Goal: Entertainment & Leisure: Browse casually

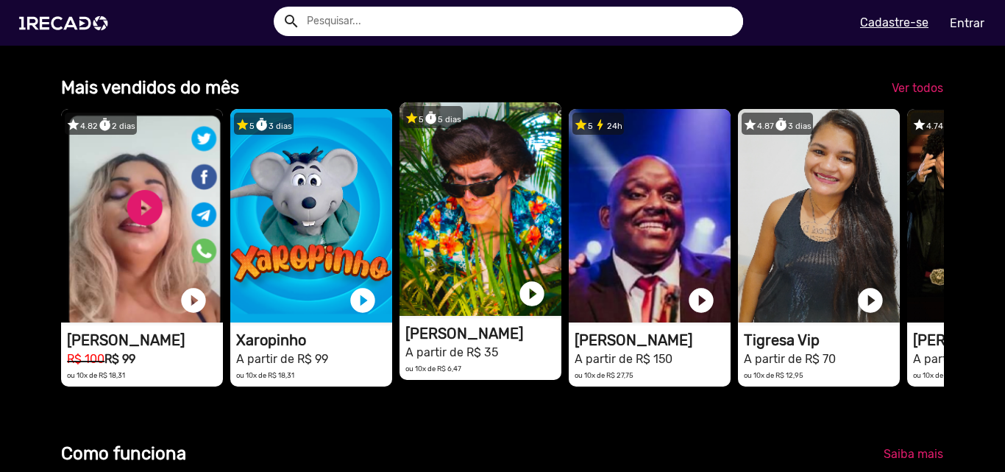
scroll to position [0, 2983]
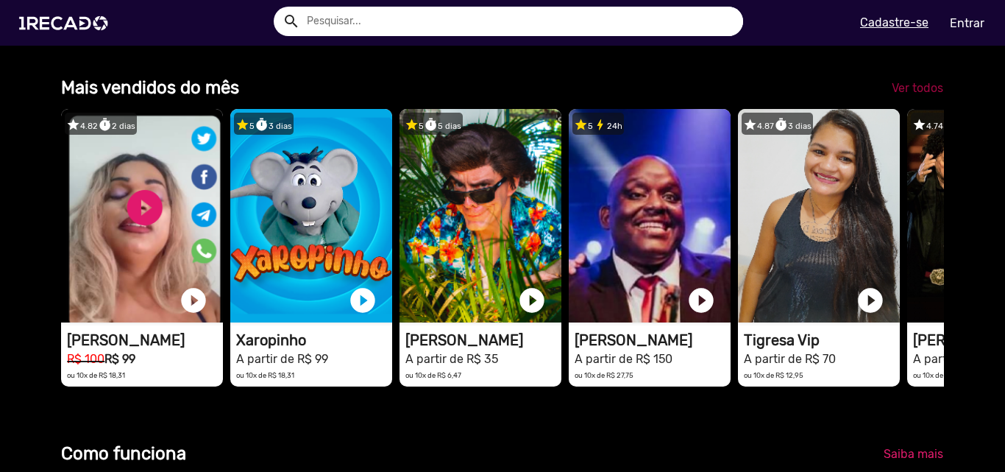
click at [909, 93] on span "Ver todos" at bounding box center [918, 88] width 52 height 14
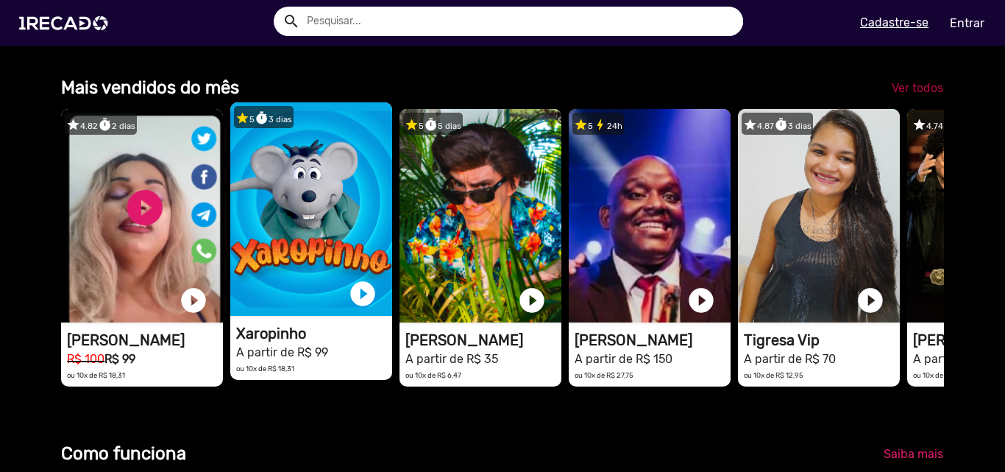
scroll to position [0, 2827]
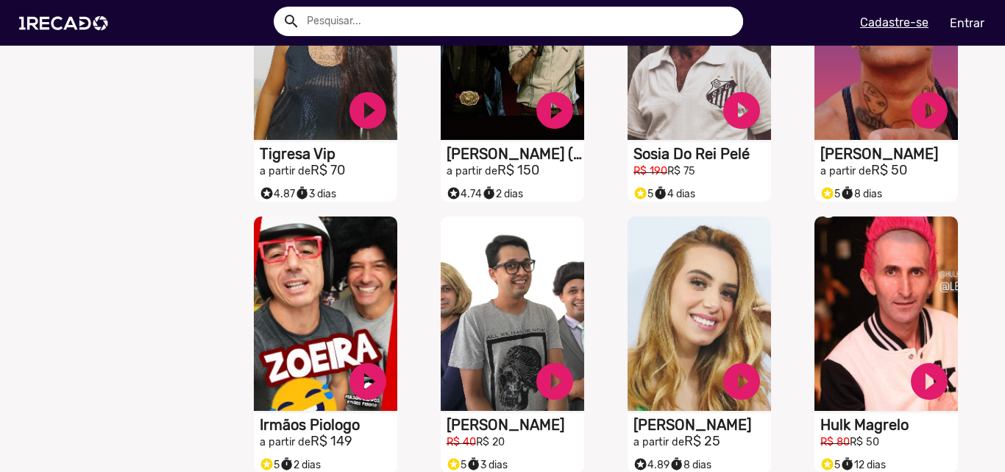
scroll to position [442, 0]
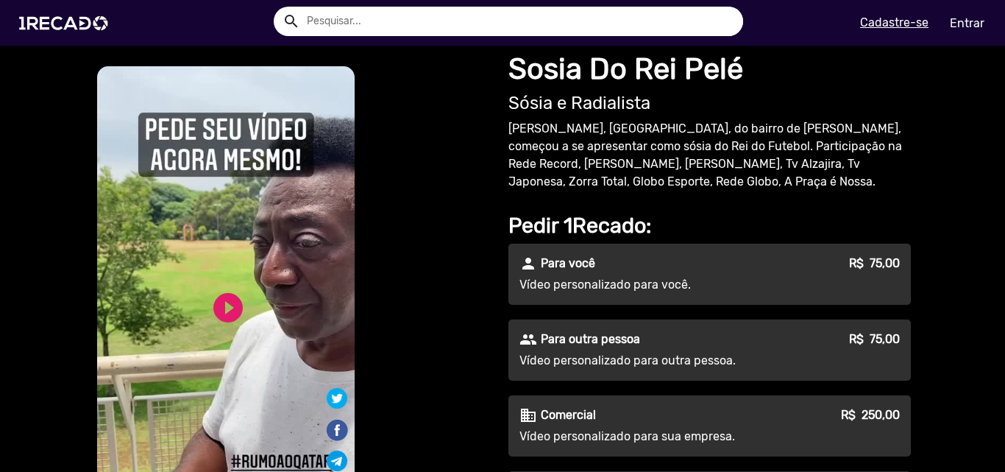
scroll to position [74, 0]
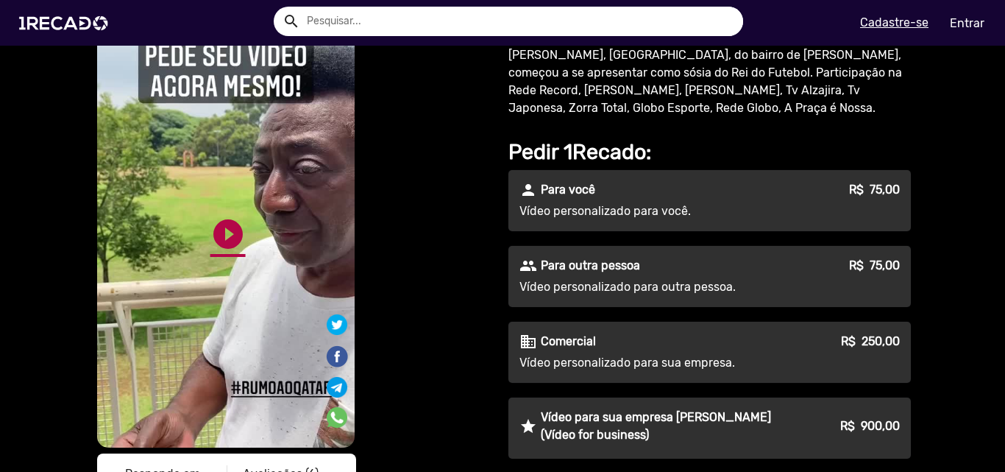
click at [226, 236] on link "play_circle_filled" at bounding box center [227, 233] width 35 height 35
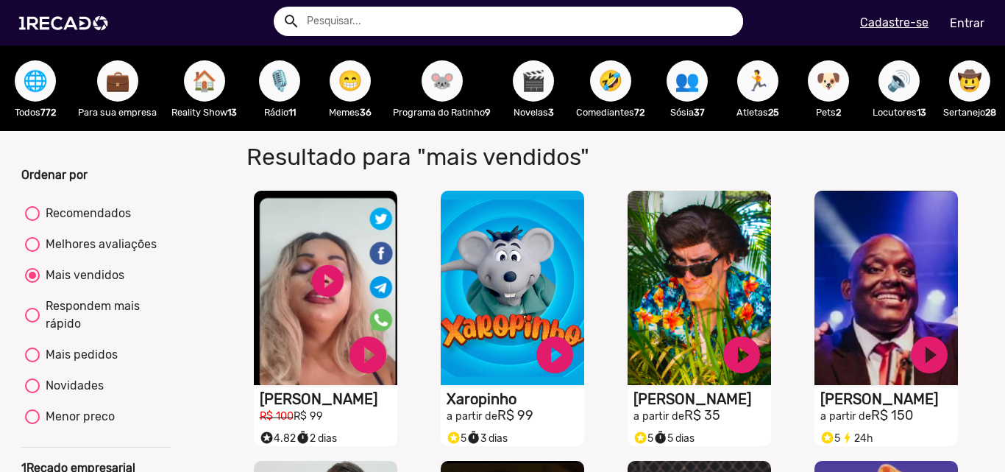
click at [13, 89] on div "🌐 Todos 772" at bounding box center [35, 88] width 71 height 85
click at [31, 90] on span "🌐" at bounding box center [35, 80] width 25 height 41
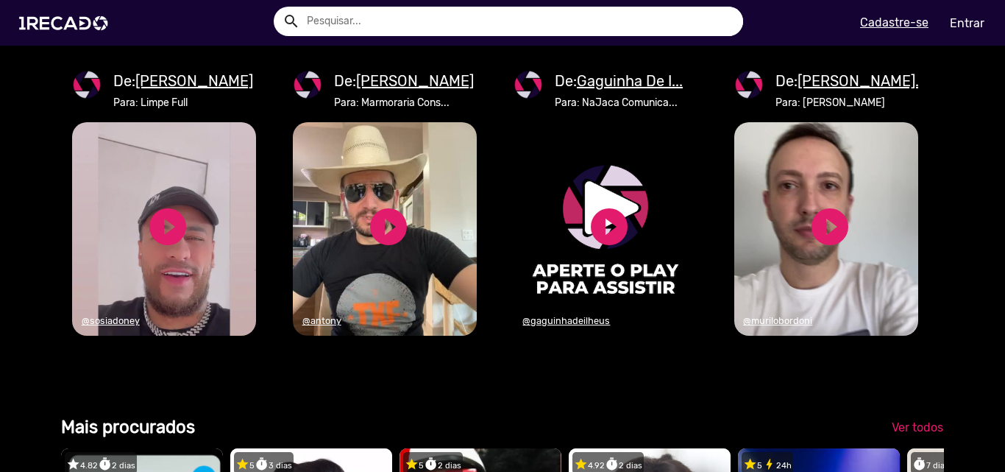
scroll to position [0, 1989]
click at [171, 249] on link "play_circle_filled" at bounding box center [168, 227] width 44 height 44
click at [226, 213] on video "1RECADO vídeos dedicados para fãs e empresas" at bounding box center [164, 228] width 184 height 213
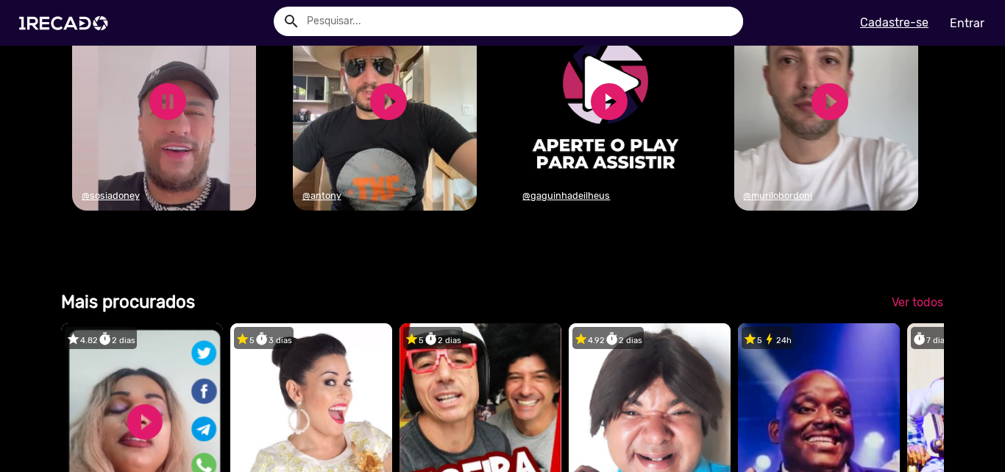
scroll to position [0, 0]
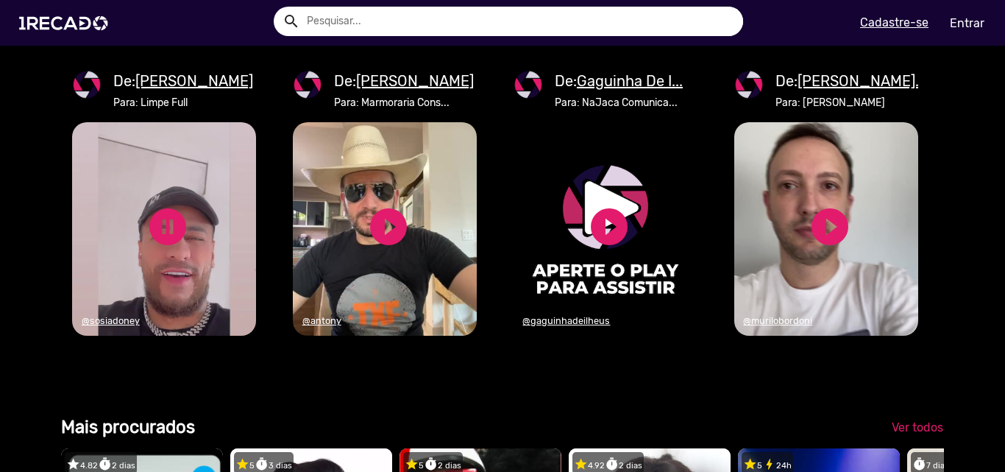
click at [171, 90] on u "[PERSON_NAME]" at bounding box center [194, 81] width 118 height 18
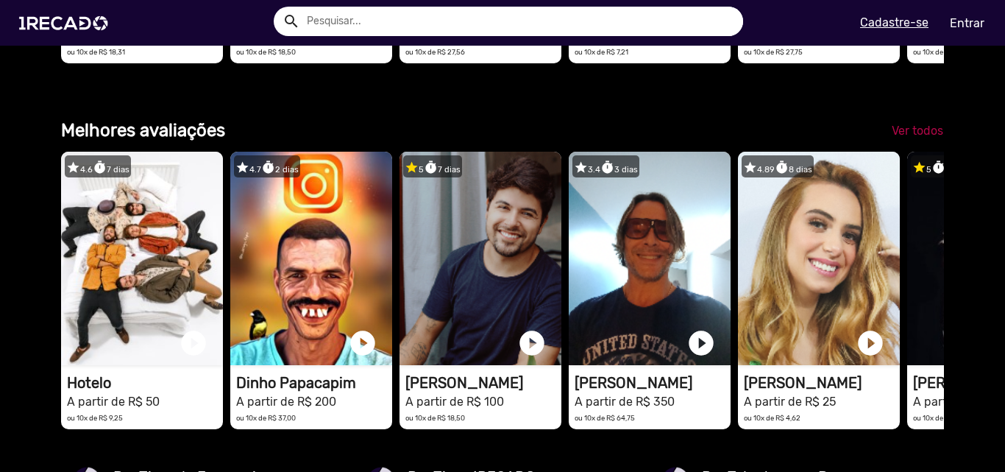
click at [919, 138] on span "Ver todos" at bounding box center [918, 131] width 52 height 14
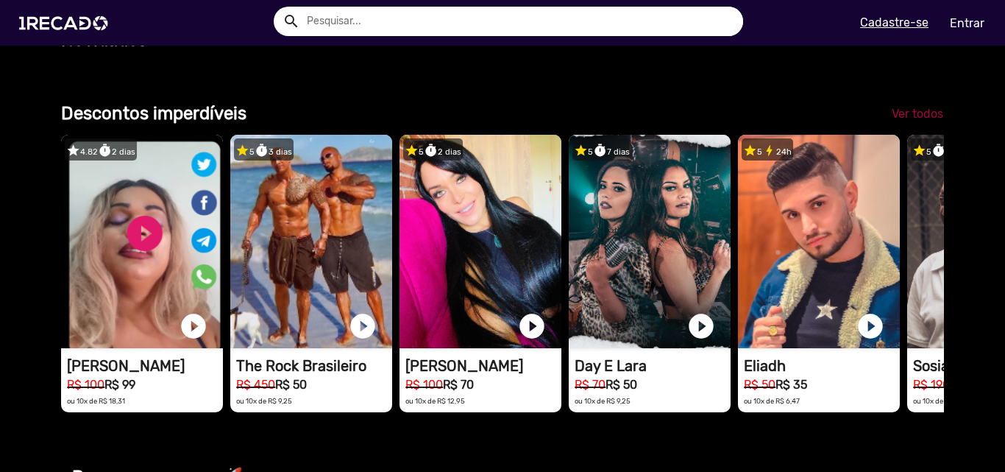
click at [892, 121] on span "Ver todos" at bounding box center [918, 114] width 52 height 14
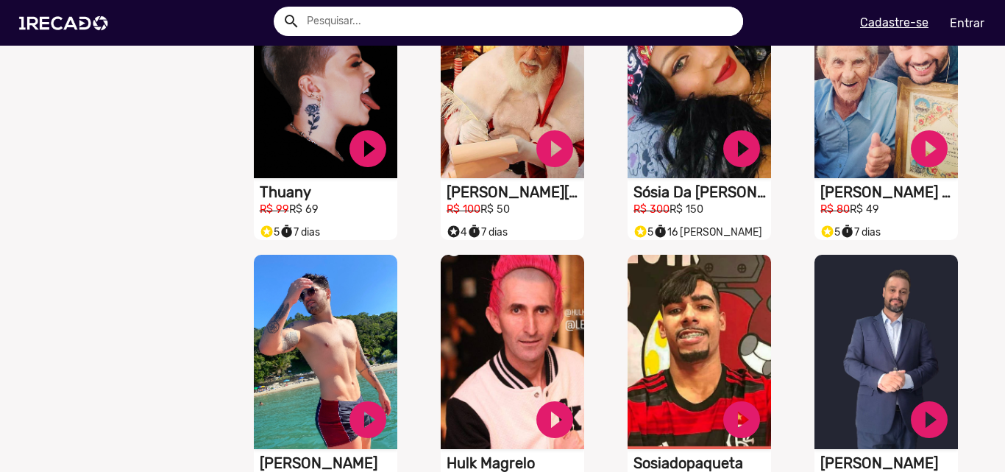
scroll to position [810, 0]
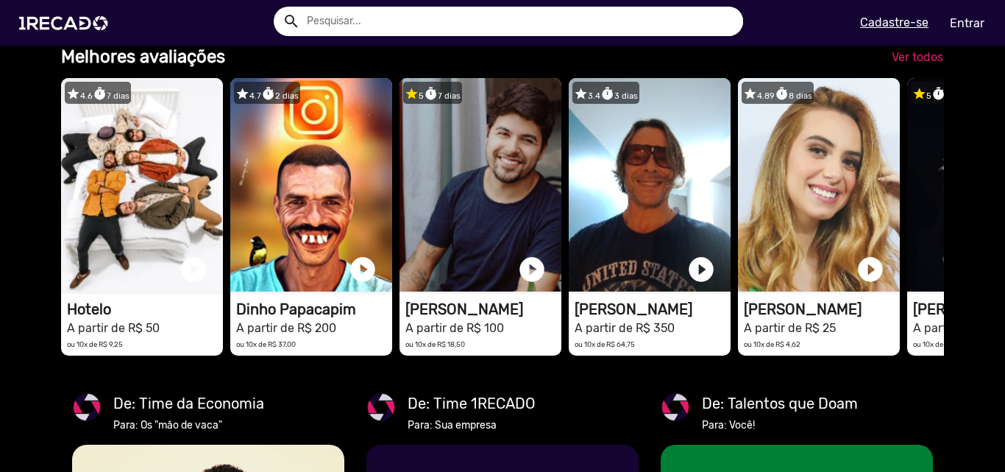
scroll to position [1766, 0]
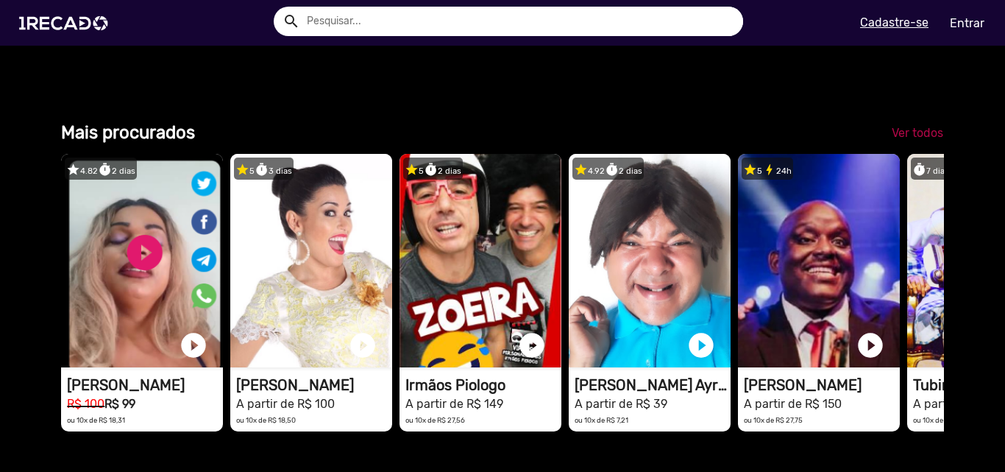
click at [913, 140] on span "Ver todos" at bounding box center [918, 133] width 52 height 14
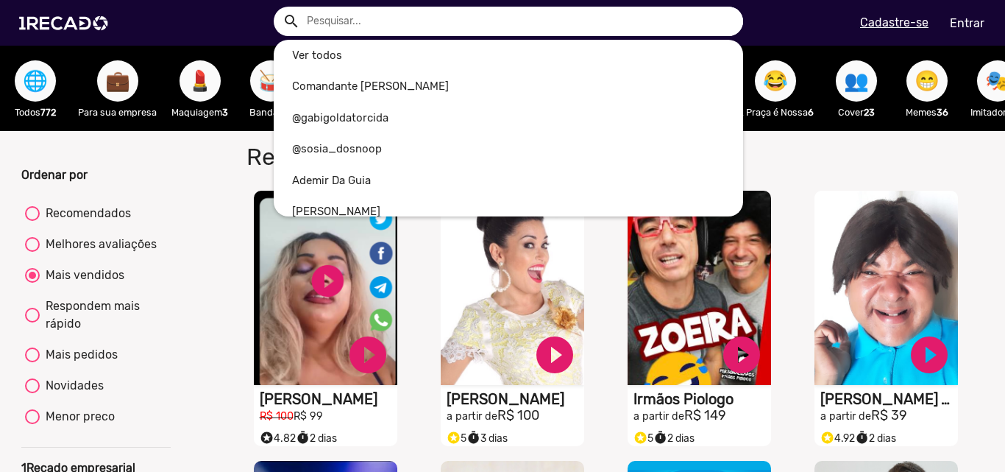
click at [503, 29] on input "text" at bounding box center [519, 21] width 447 height 29
type input "N"
radio input "true"
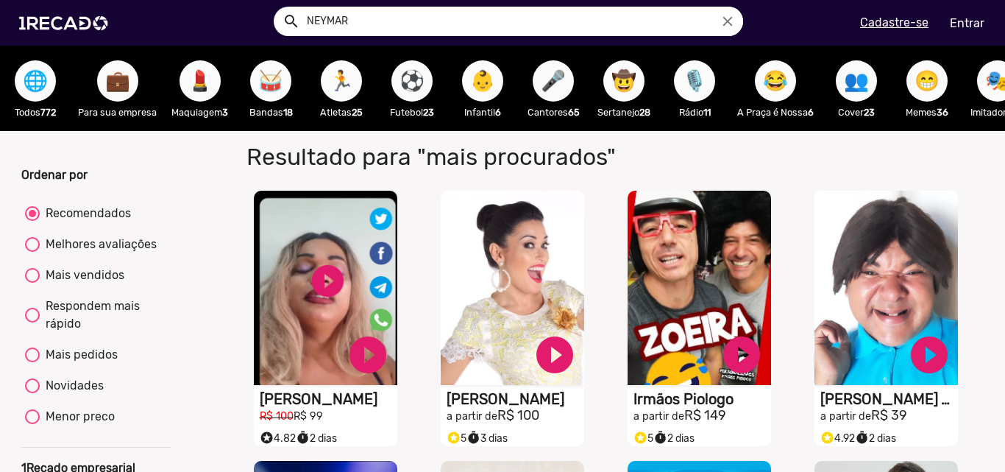
click at [277, 7] on button "search" at bounding box center [290, 20] width 26 height 26
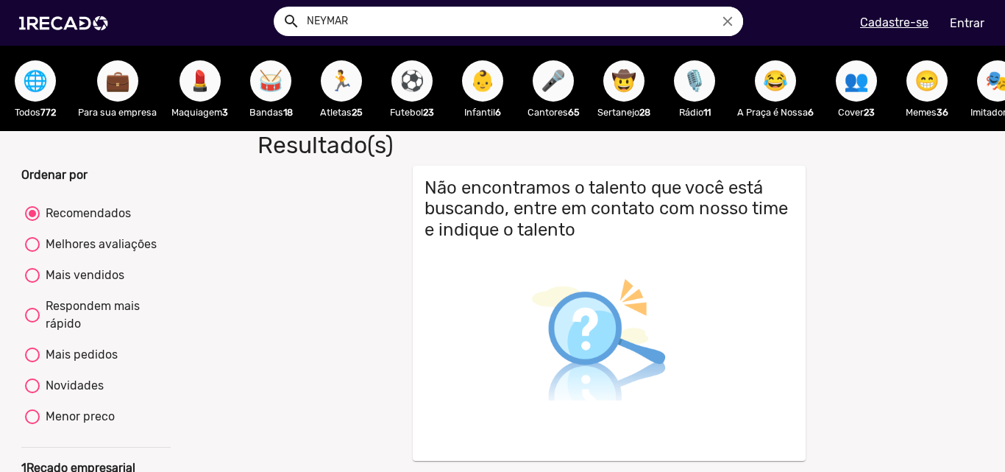
click at [311, 25] on input "NEYMAR" at bounding box center [519, 21] width 447 height 29
type input "SOSIA NEYMAR"
click at [277, 7] on button "search" at bounding box center [290, 20] width 26 height 26
click at [125, 88] on span "💼" at bounding box center [117, 80] width 25 height 41
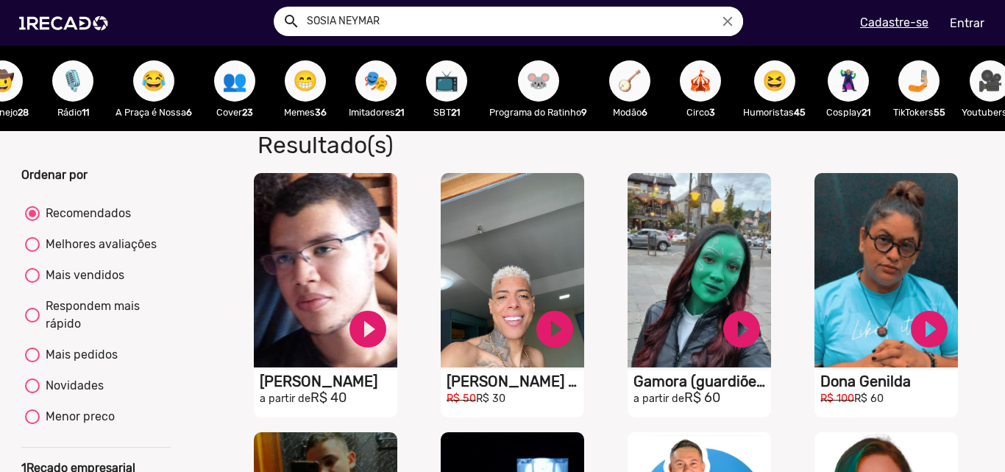
scroll to position [0, 624]
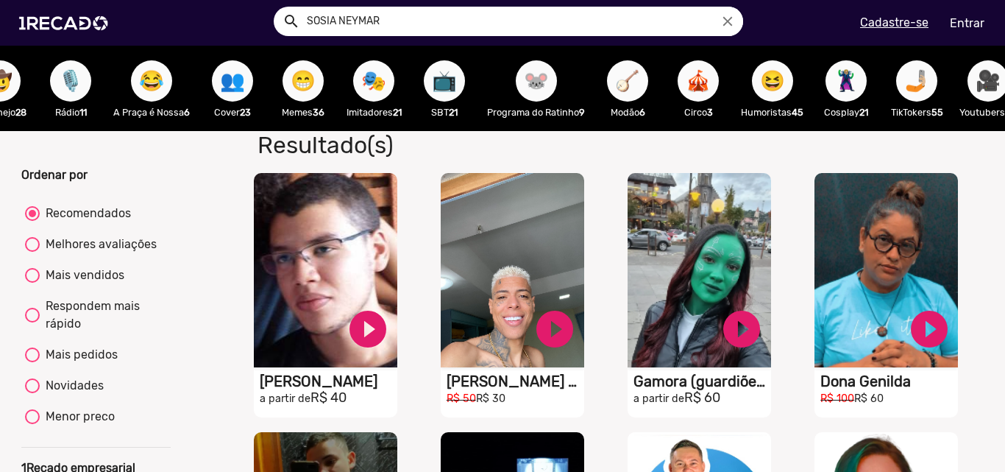
click at [283, 73] on div "😁 Memes 36" at bounding box center [303, 88] width 71 height 85
click at [309, 84] on span "😁" at bounding box center [303, 80] width 25 height 41
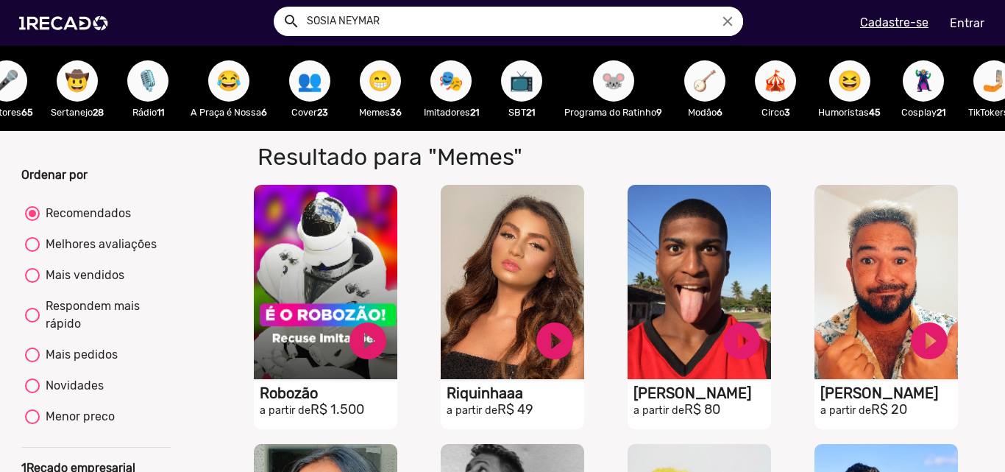
scroll to position [0, 477]
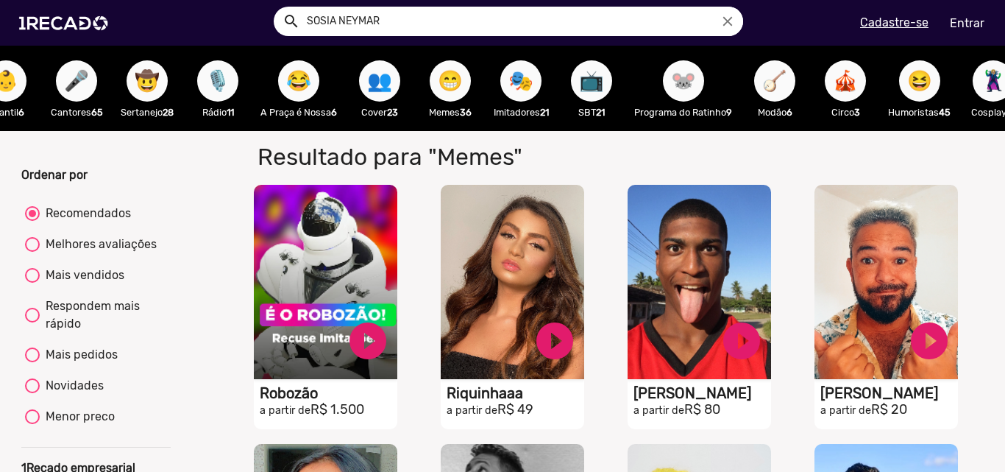
click at [378, 71] on span "👥" at bounding box center [379, 80] width 25 height 41
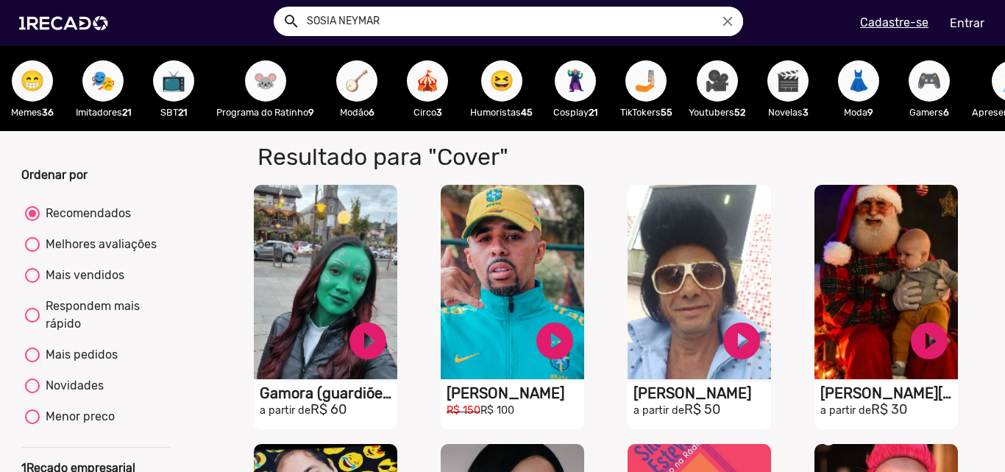
scroll to position [0, 957]
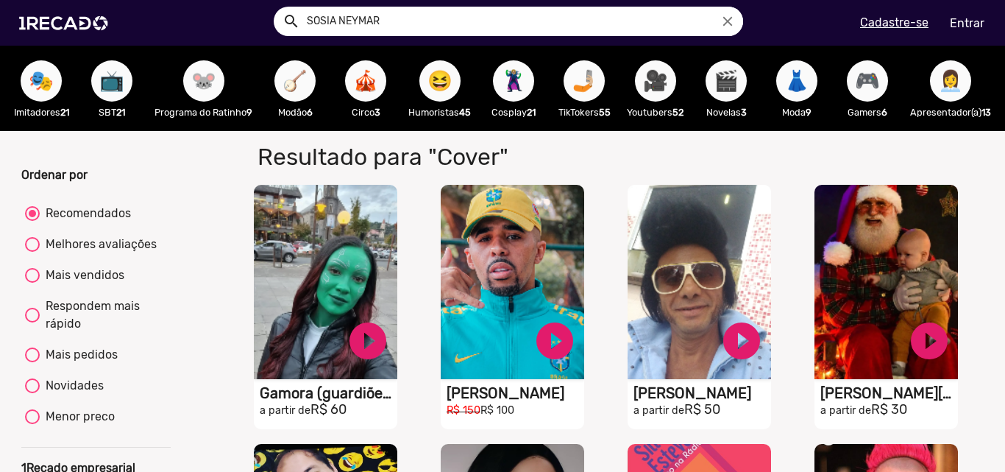
click at [453, 82] on span "😆" at bounding box center [440, 80] width 25 height 41
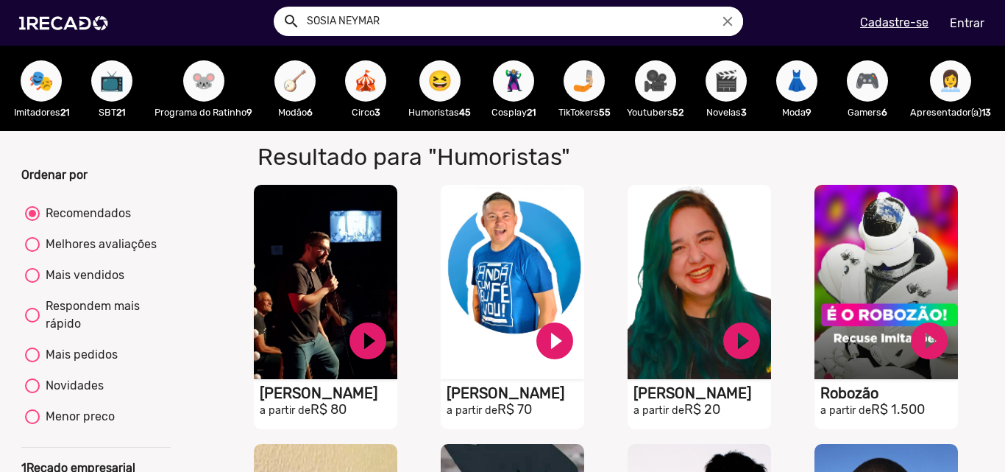
click at [216, 90] on span "🐭" at bounding box center [203, 80] width 25 height 41
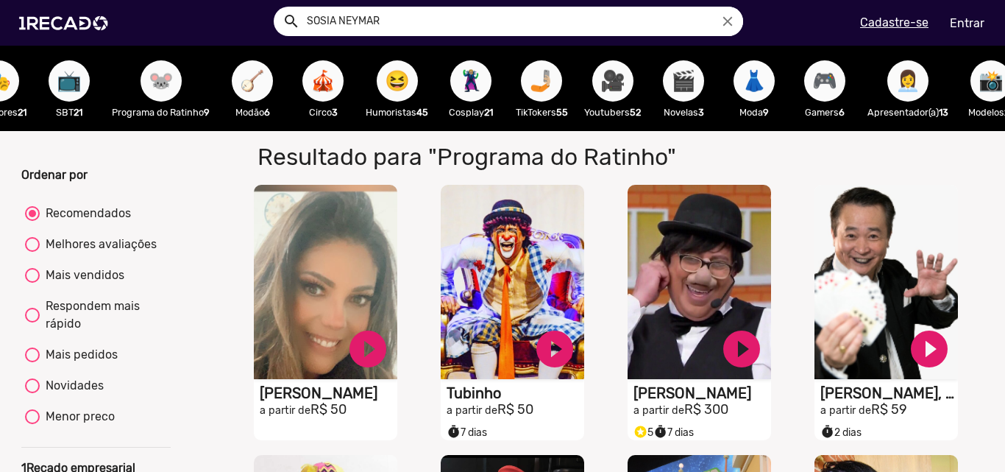
scroll to position [0, 1008]
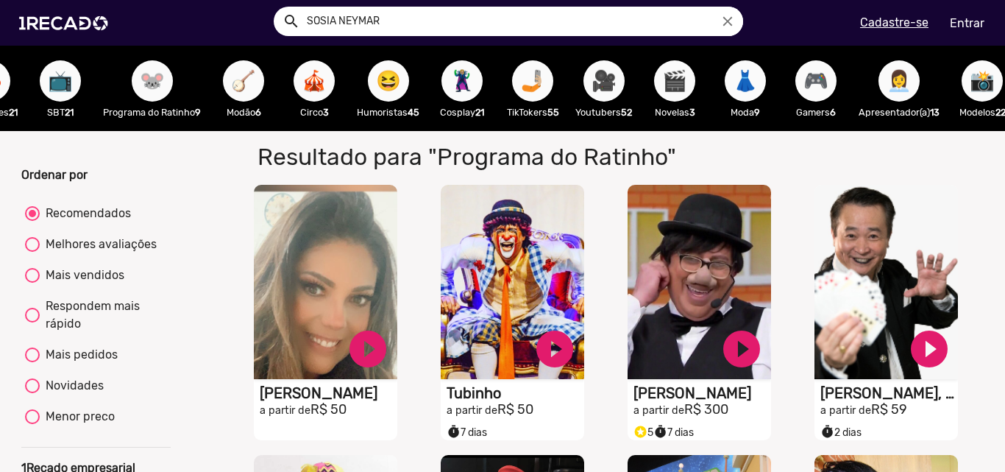
click at [460, 67] on span "🦹🏼‍♀️" at bounding box center [462, 80] width 25 height 41
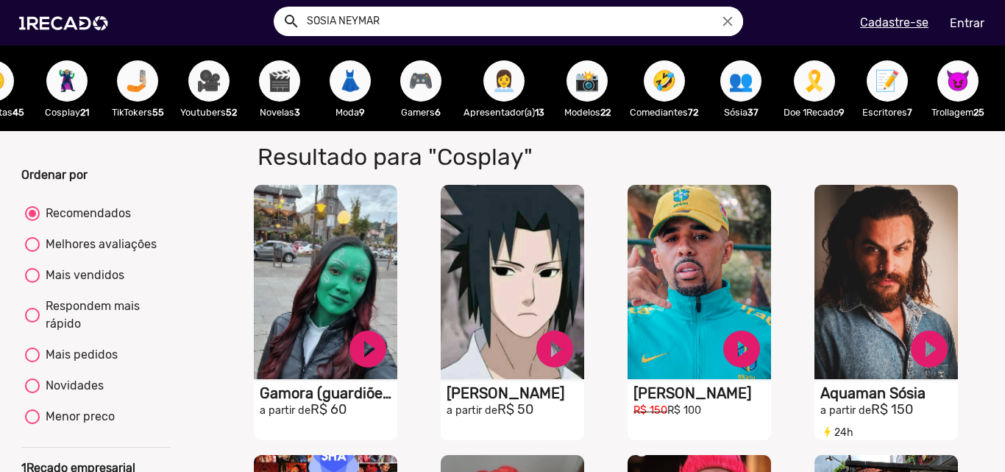
scroll to position [0, 1428]
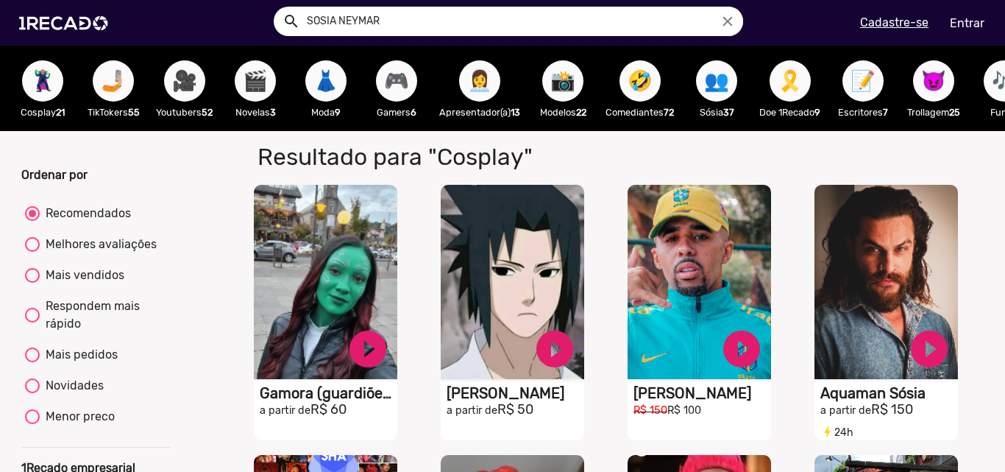
click at [653, 79] on span "🤣" at bounding box center [640, 80] width 25 height 41
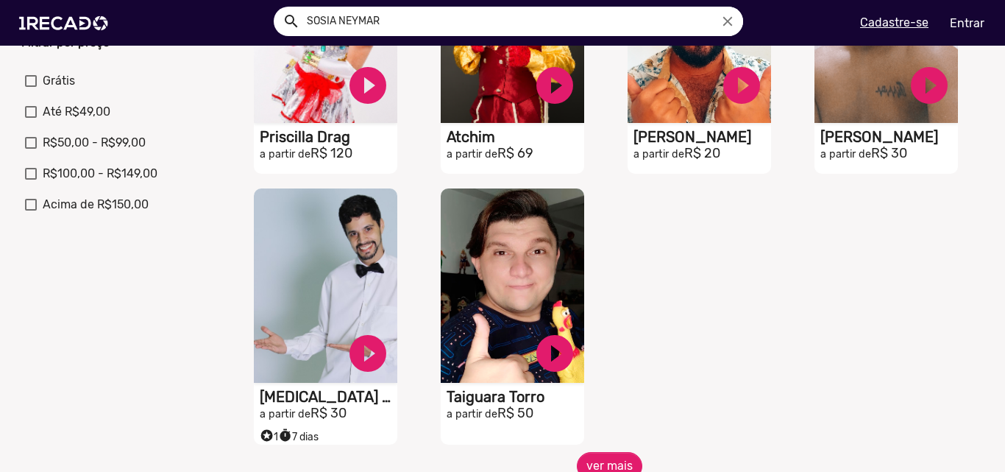
scroll to position [662, 0]
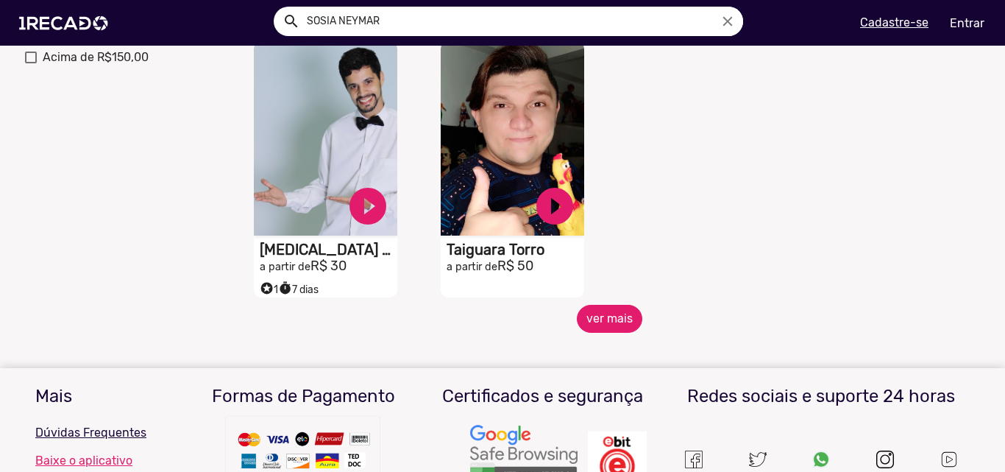
click at [623, 333] on button "ver mais" at bounding box center [610, 319] width 66 height 28
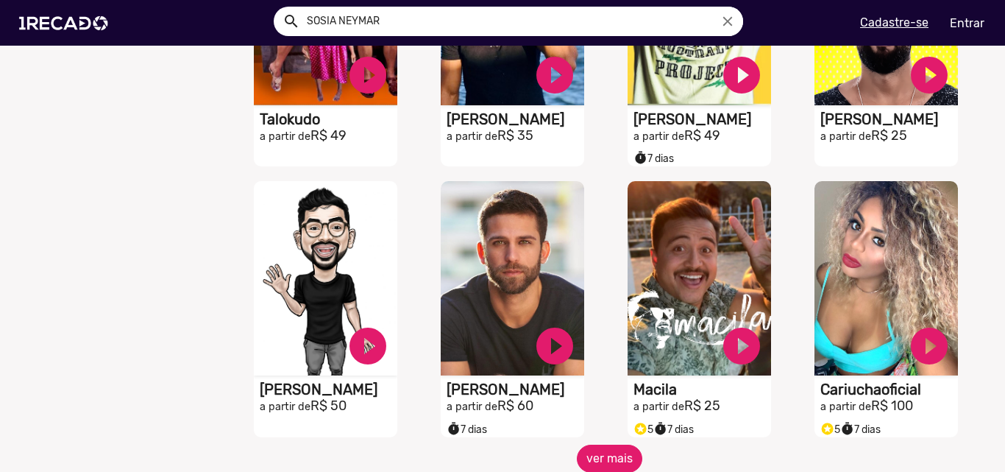
scroll to position [1178, 0]
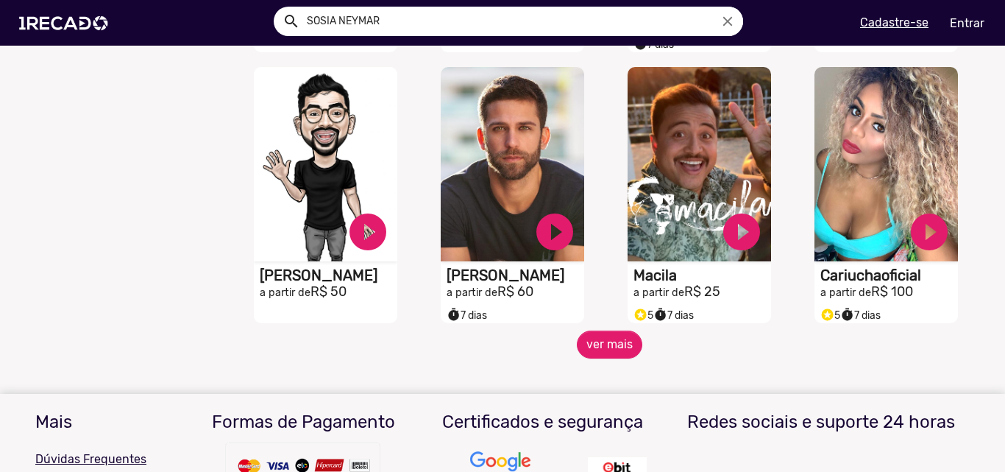
click at [598, 330] on div "S1RECADO vídeos dedicados para fãs e empresas play_circle_filled [PERSON_NAME] …" at bounding box center [515, 195] width 187 height 271
click at [596, 351] on button "ver mais" at bounding box center [610, 344] width 66 height 28
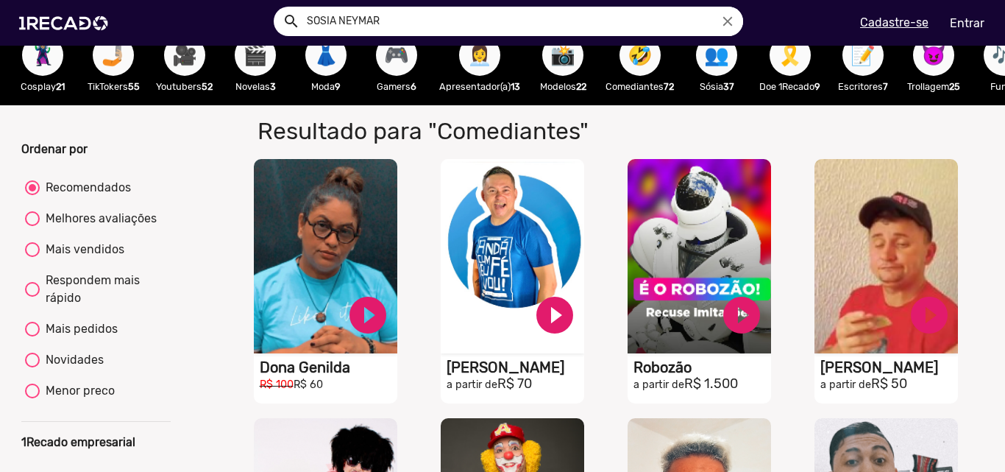
scroll to position [0, 0]
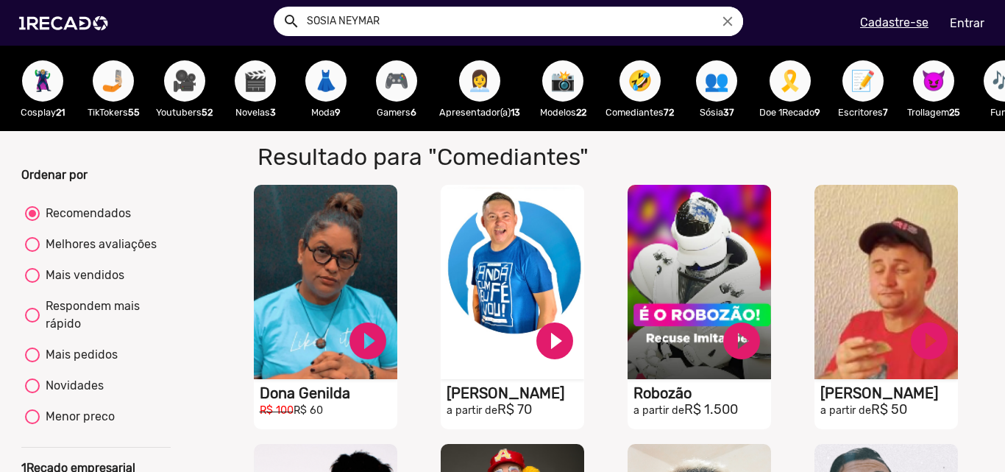
click at [729, 81] on span "👥" at bounding box center [716, 80] width 25 height 41
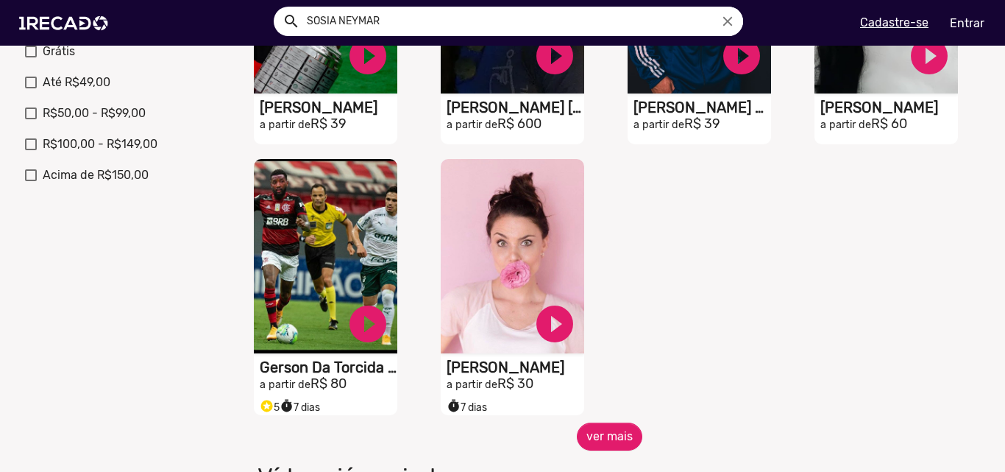
scroll to position [589, 0]
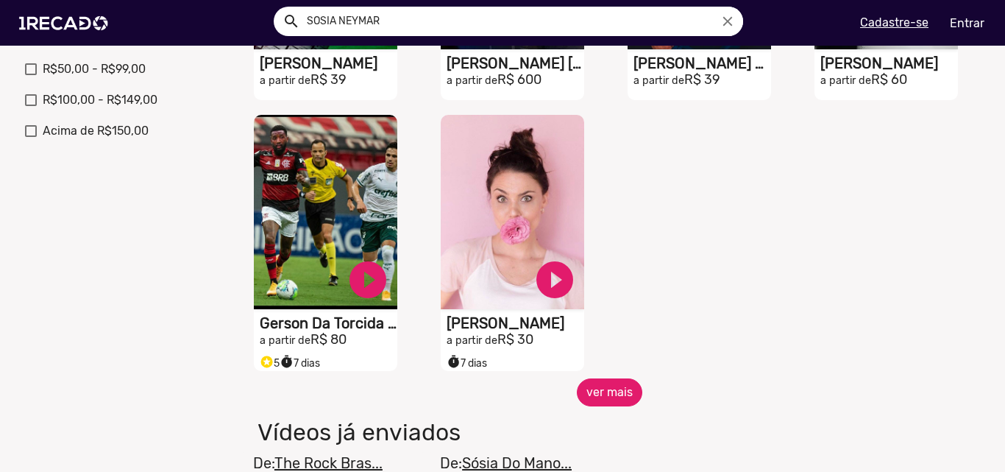
click at [612, 406] on button "ver mais" at bounding box center [610, 392] width 66 height 28
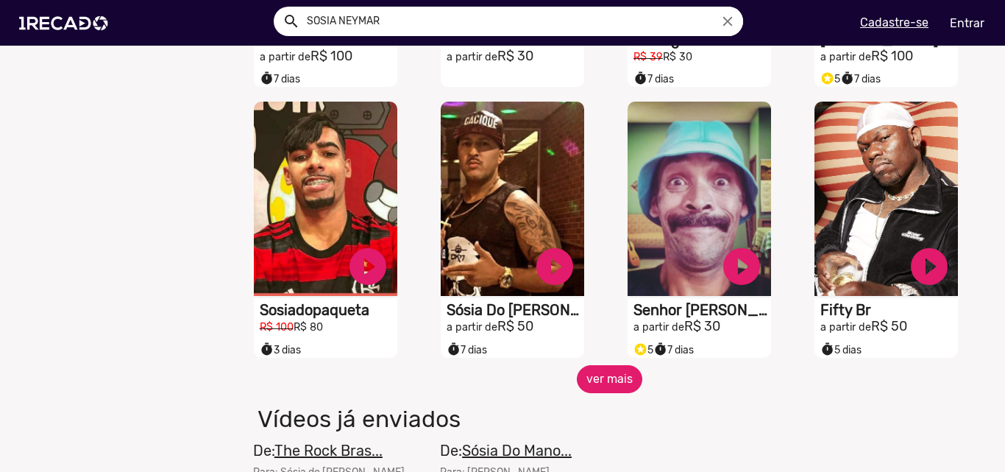
scroll to position [1178, 0]
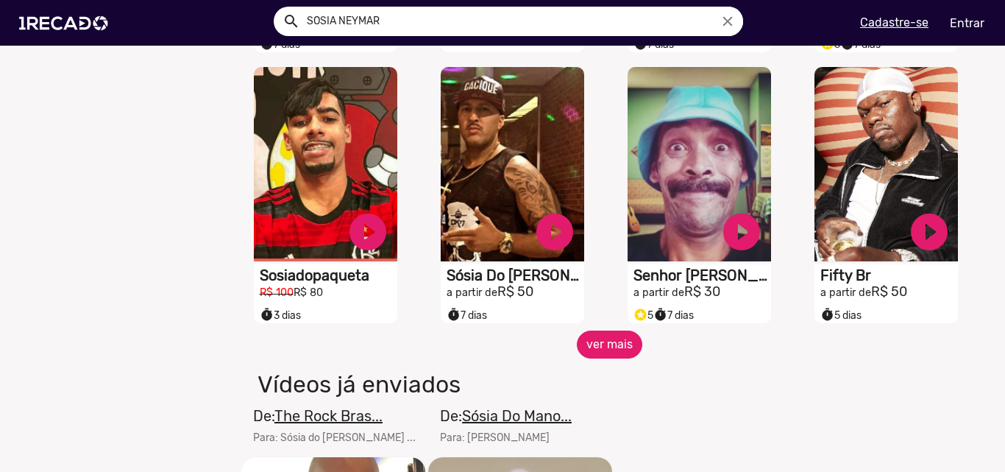
click at [606, 352] on button "ver mais" at bounding box center [610, 344] width 66 height 28
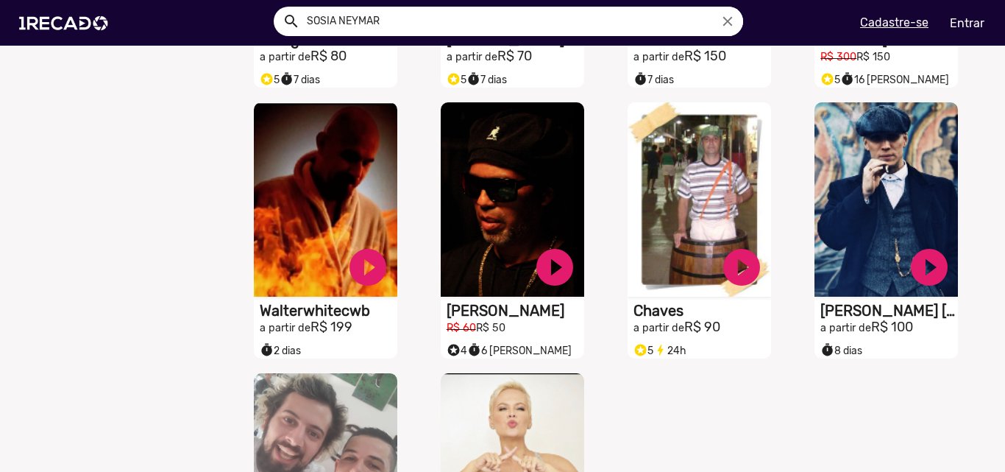
scroll to position [1693, 0]
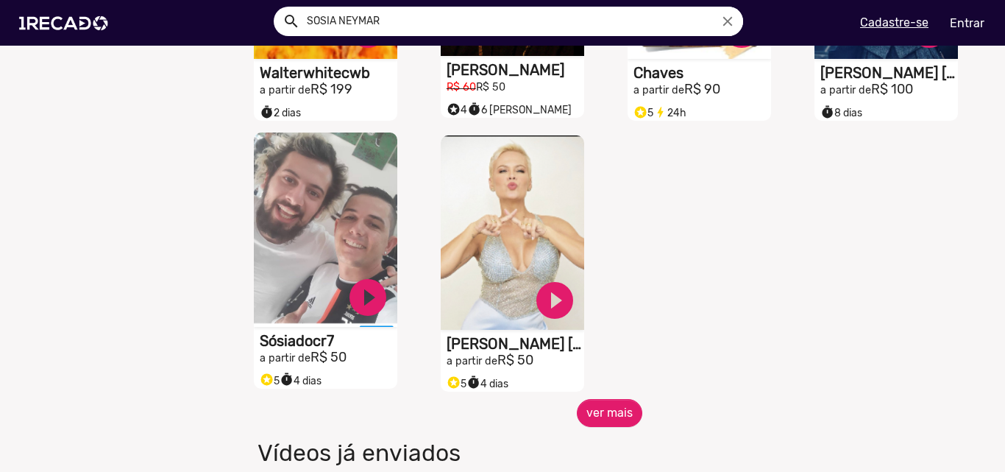
scroll to position [1987, 0]
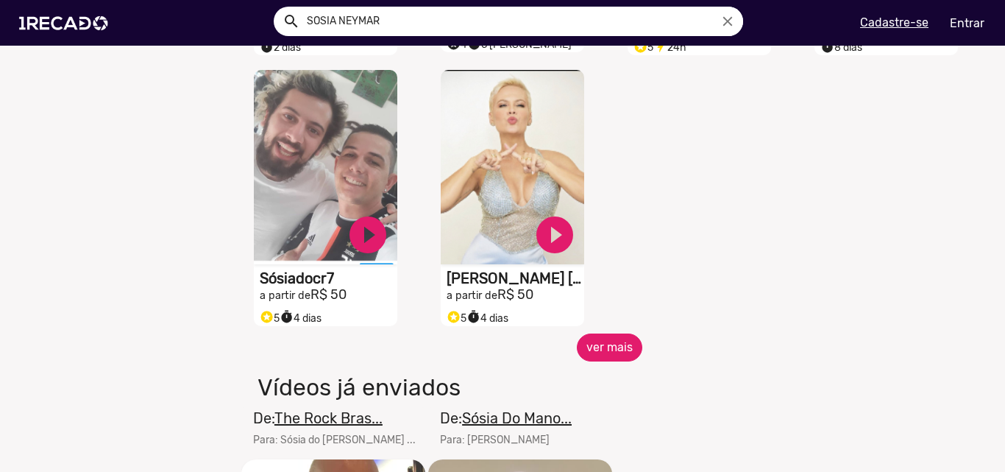
click at [615, 361] on button "ver mais" at bounding box center [610, 347] width 66 height 28
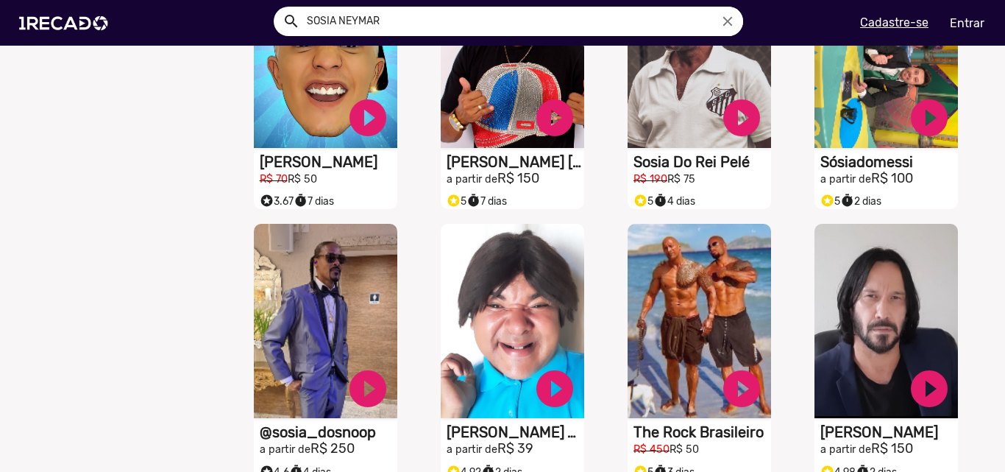
scroll to position [2282, 0]
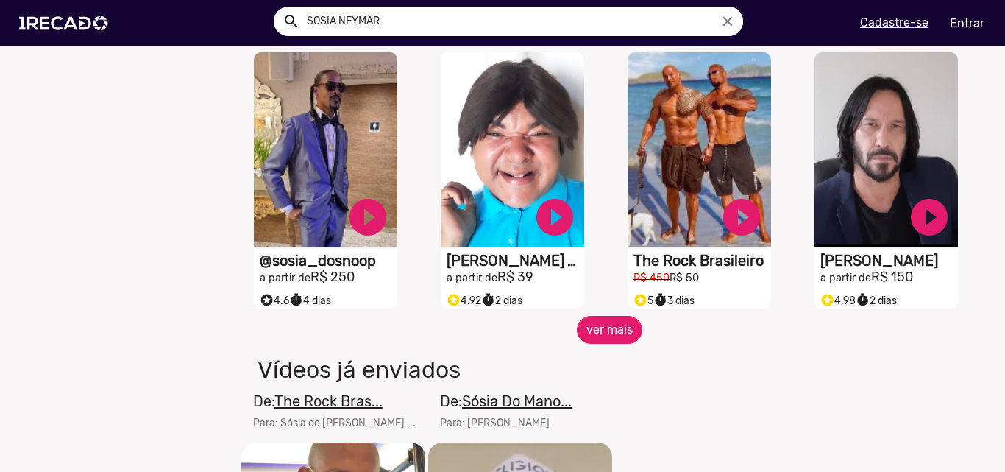
scroll to position [2576, 0]
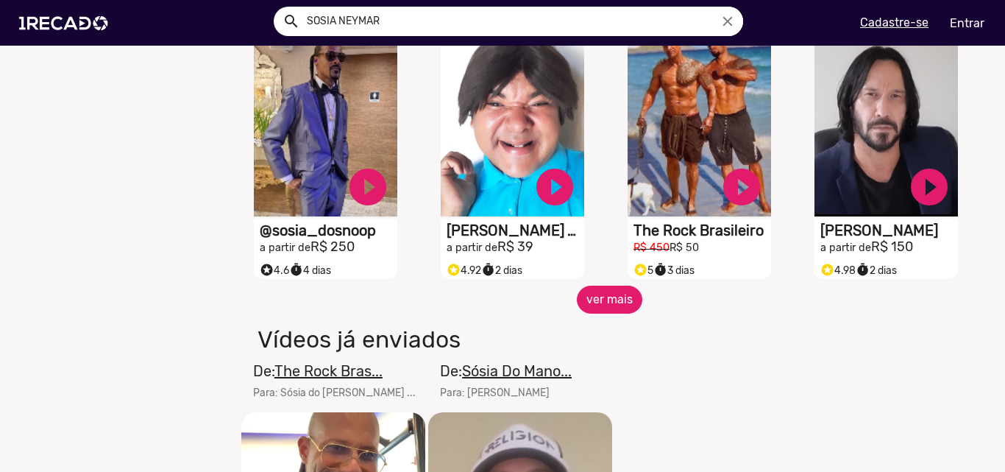
click at [609, 314] on button "ver mais" at bounding box center [610, 300] width 66 height 28
click at [591, 310] on button "ver mais" at bounding box center [610, 300] width 66 height 28
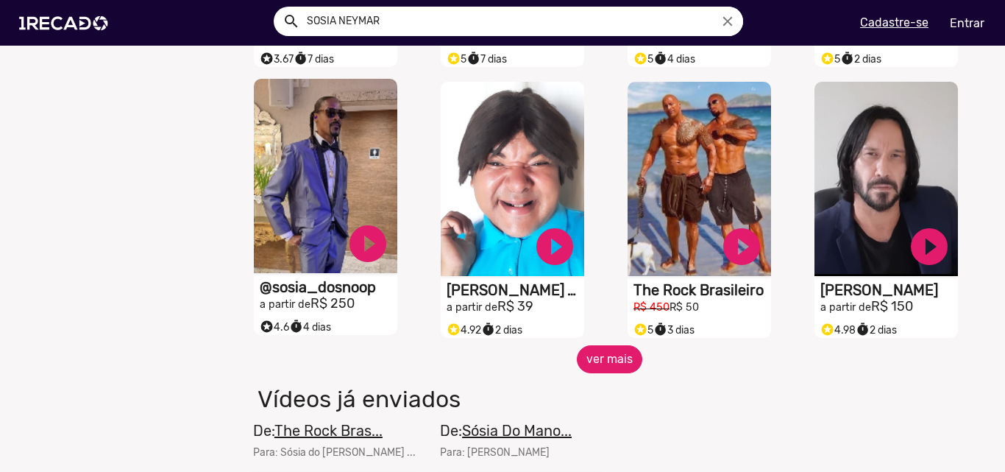
scroll to position [2429, 0]
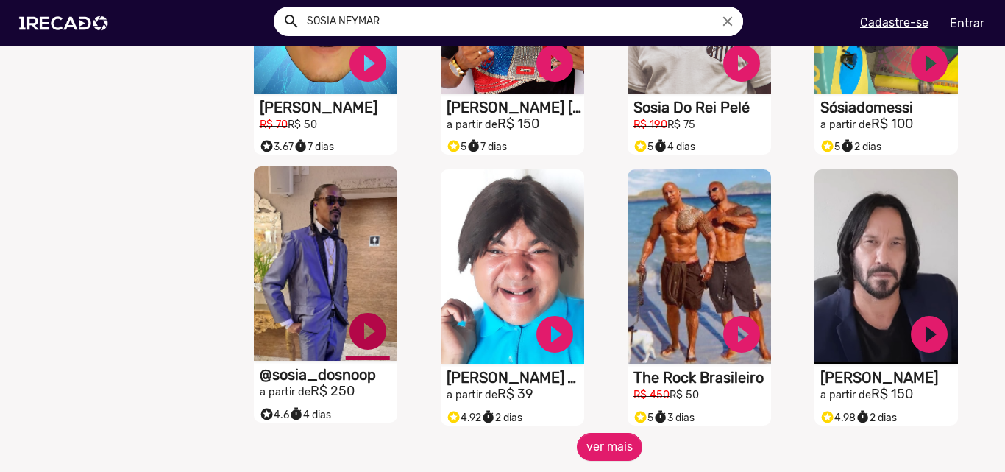
click at [606, 461] on button "ver mais" at bounding box center [610, 447] width 66 height 28
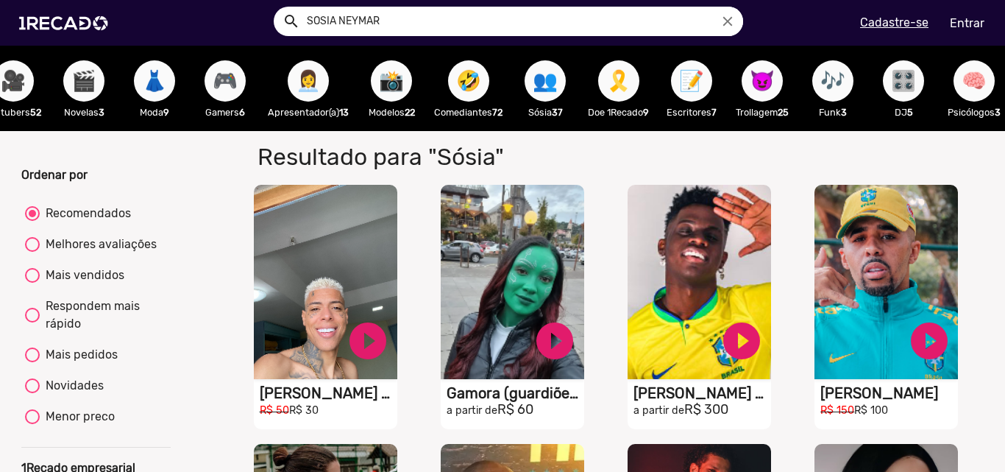
scroll to position [0, 1605]
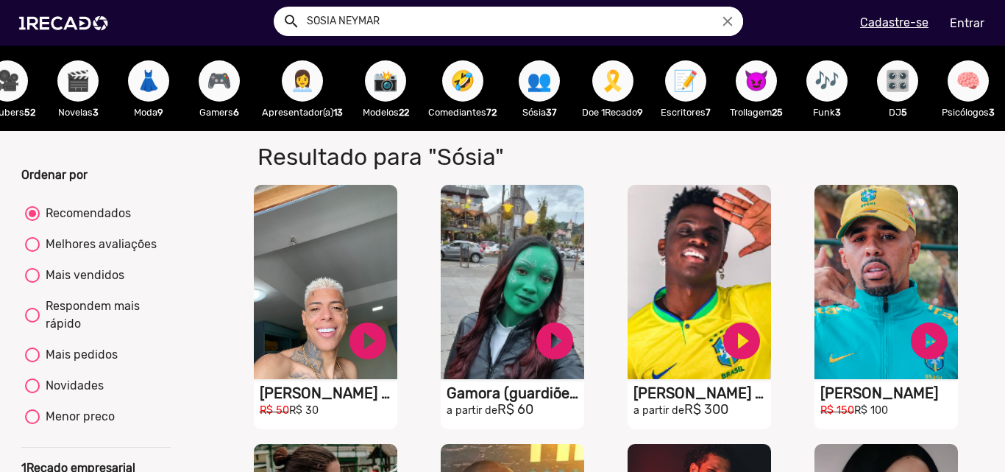
click at [769, 78] on span "😈" at bounding box center [756, 80] width 25 height 41
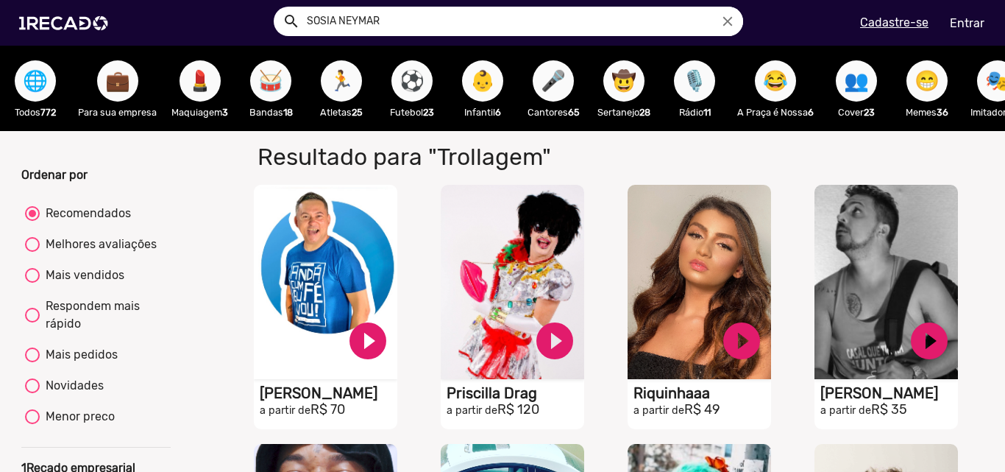
click at [69, 281] on div "Mais vendidos" at bounding box center [82, 275] width 85 height 18
click at [32, 283] on input "Mais vendidos" at bounding box center [32, 283] width 1 height 1
radio input "true"
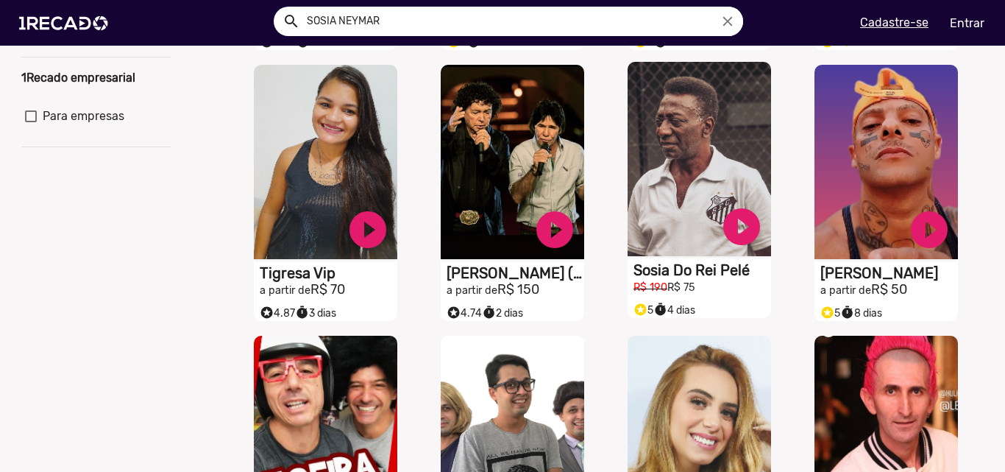
scroll to position [368, 0]
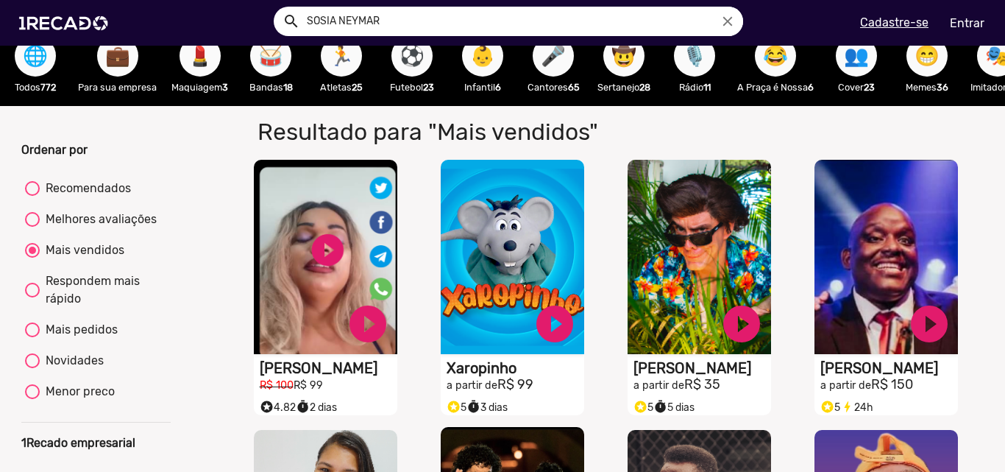
scroll to position [0, 0]
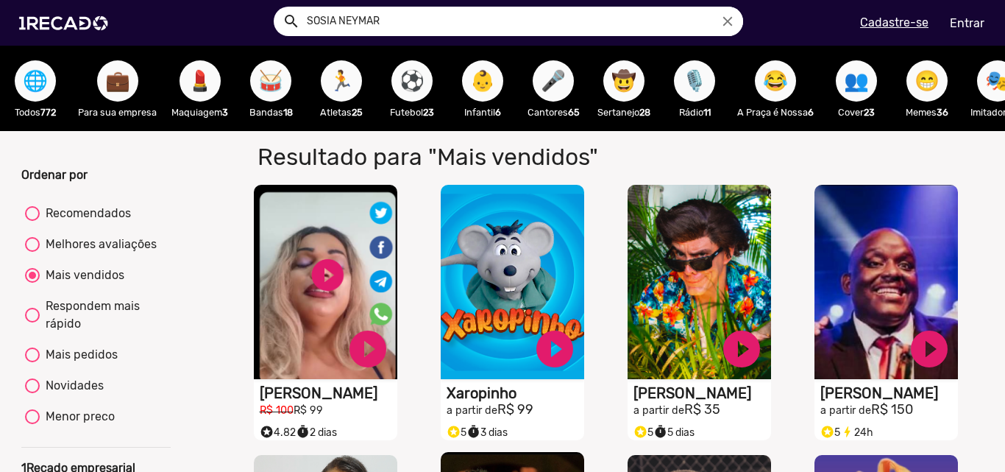
click at [49, 102] on div "🌐 Todos 772" at bounding box center [35, 88] width 71 height 85
click at [40, 95] on span "🌐" at bounding box center [35, 80] width 25 height 41
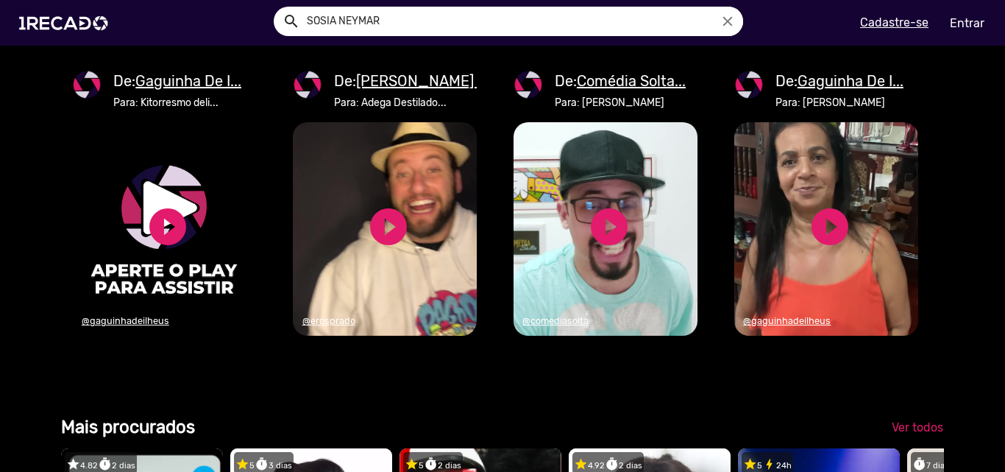
click at [905, 52] on link "Saiba mais" at bounding box center [902, 38] width 83 height 26
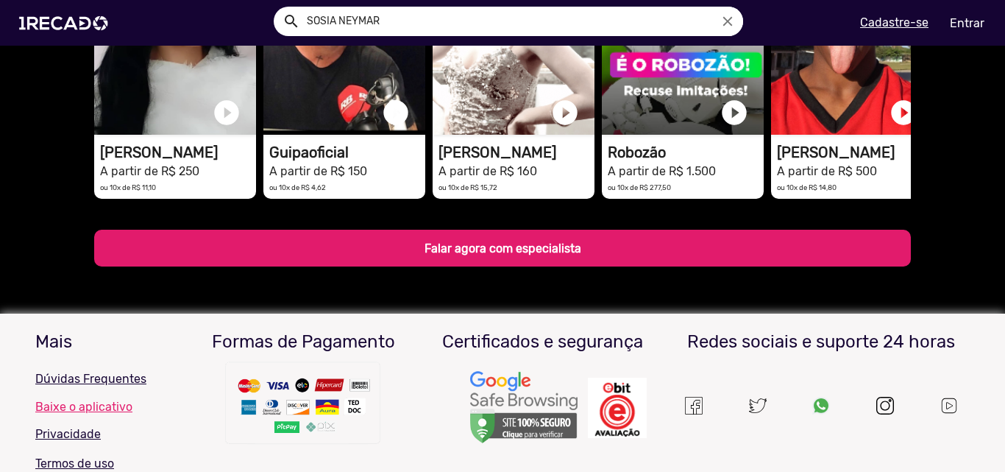
scroll to position [2070, 0]
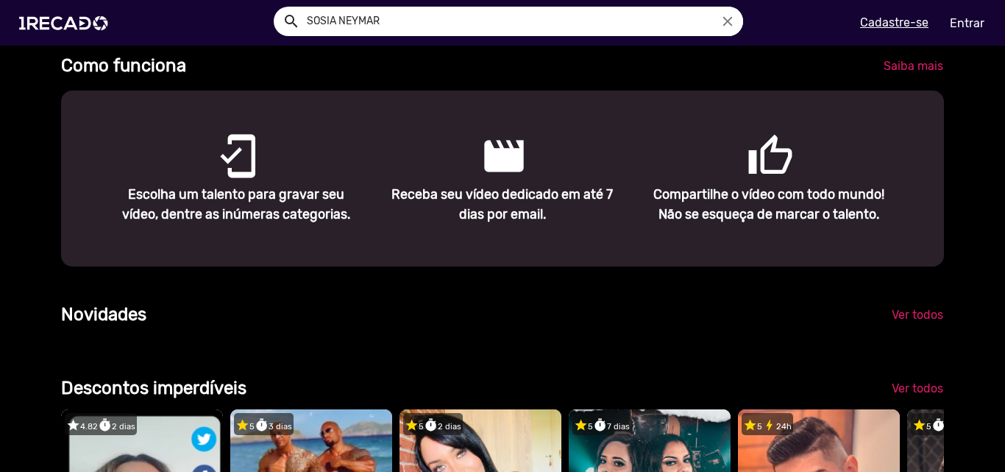
scroll to position [442, 0]
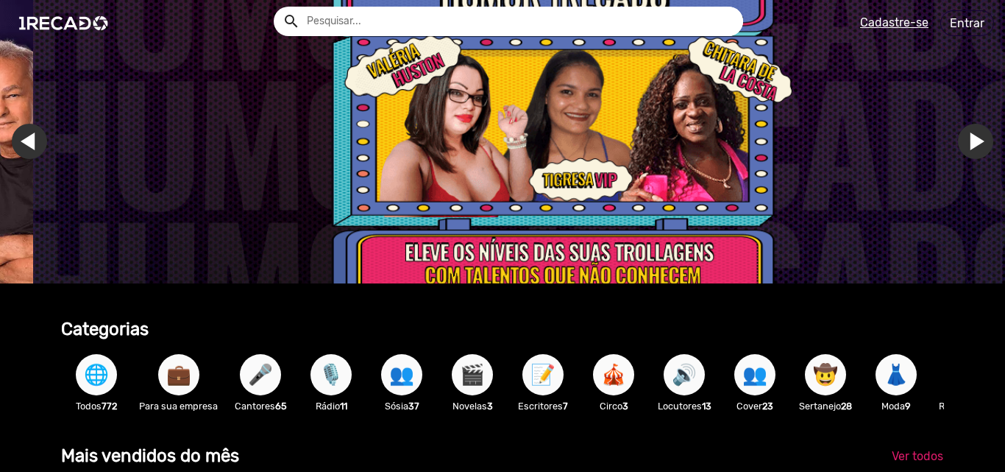
click at [971, 144] on li "Ir para o próximo slide Ir para o primeiro slide Ir para o slide anterior" at bounding box center [535, 153] width 1005 height 307
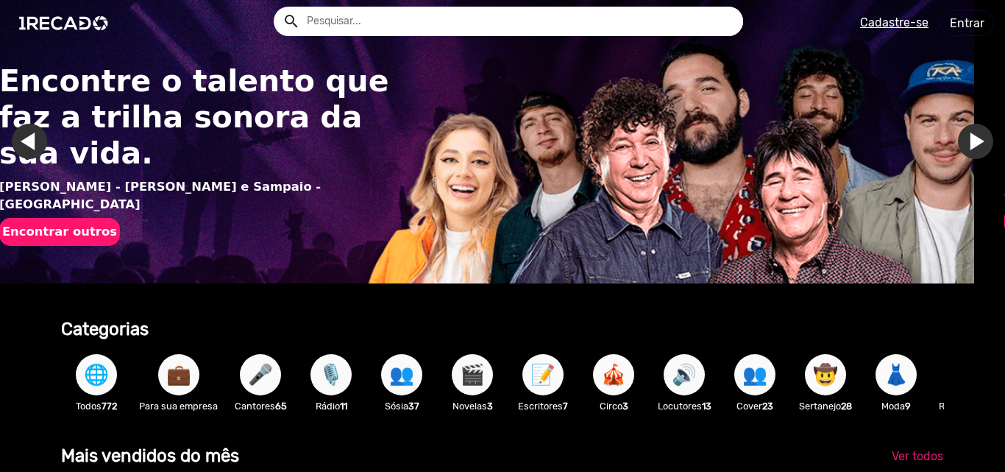
click at [971, 144] on ol "Encontre o talento que faz a trilha sonora da sua vida. Giana Althaus - Teodoro…" at bounding box center [502, 153] width 1005 height 307
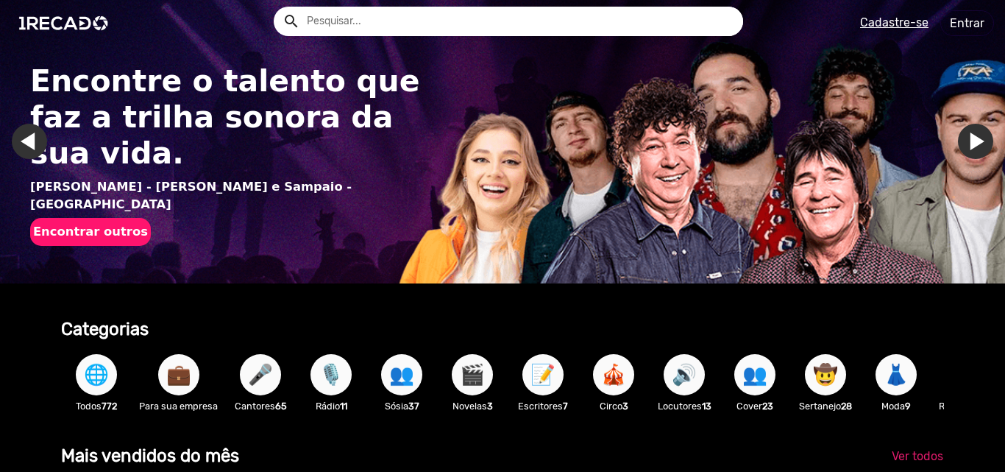
click at [971, 144] on link "Ir para o próximo slide" at bounding box center [975, 141] width 35 height 35
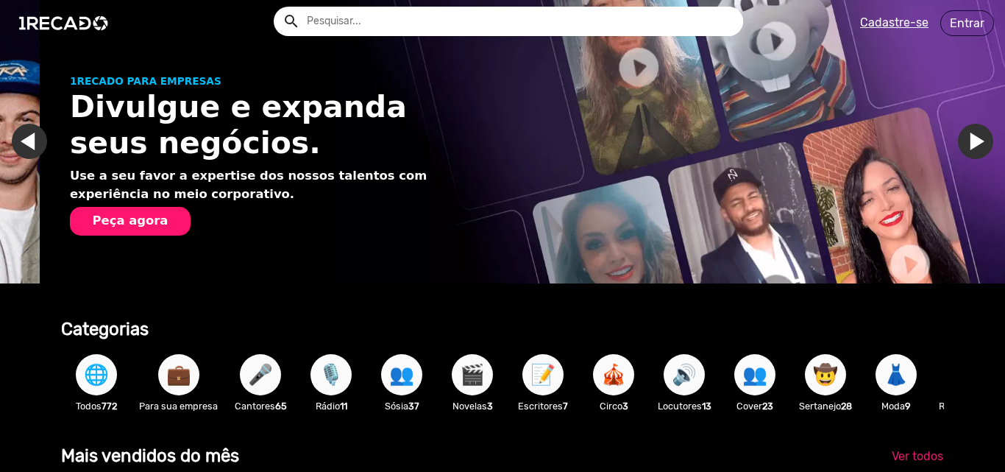
scroll to position [0, 994]
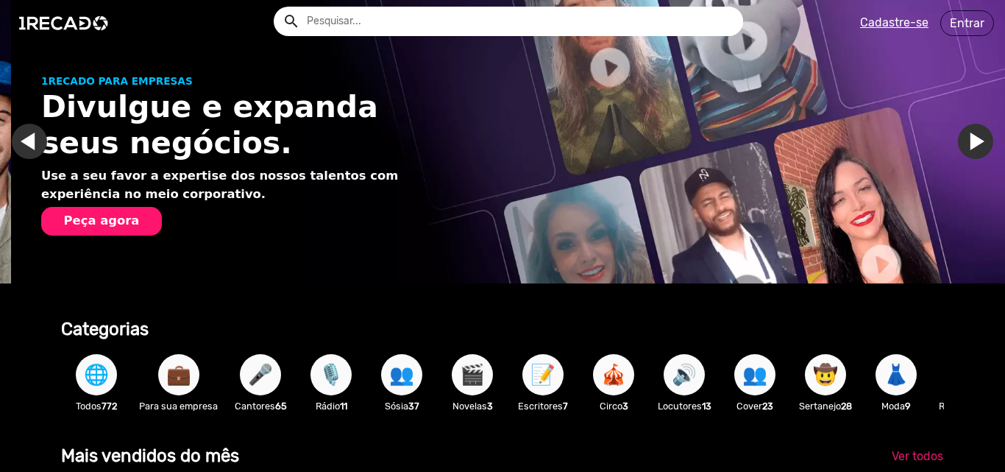
click at [971, 144] on link "Ir para o próximo slide" at bounding box center [986, 141] width 35 height 35
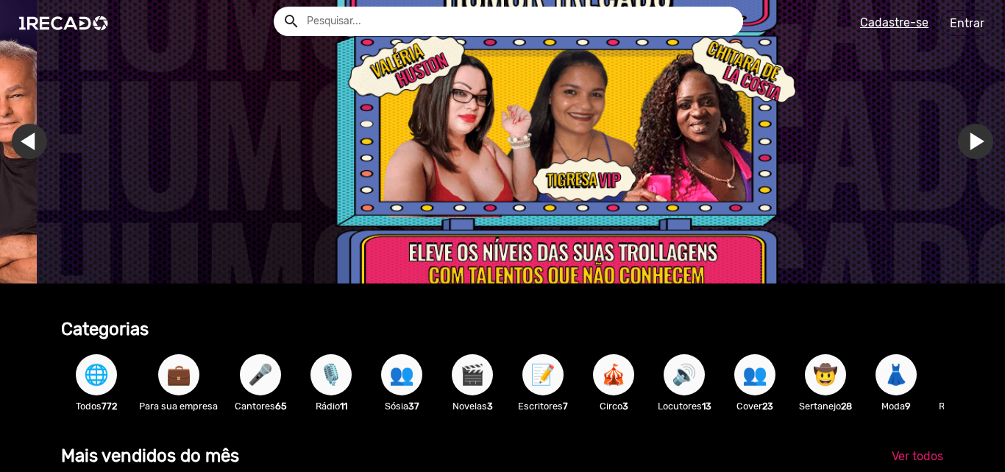
scroll to position [0, 2983]
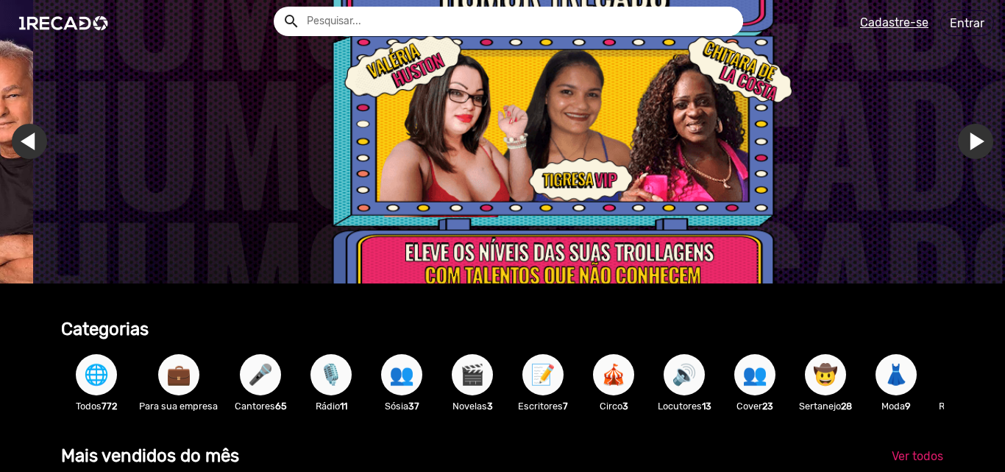
click at [382, 388] on div "👥 Sósia 37" at bounding box center [402, 381] width 71 height 85
click at [400, 388] on span "👥" at bounding box center [401, 374] width 25 height 41
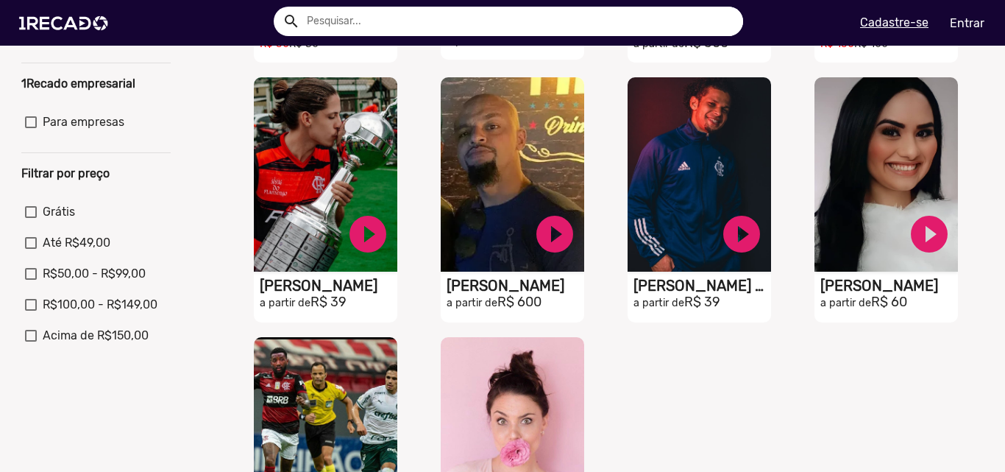
scroll to position [368, 0]
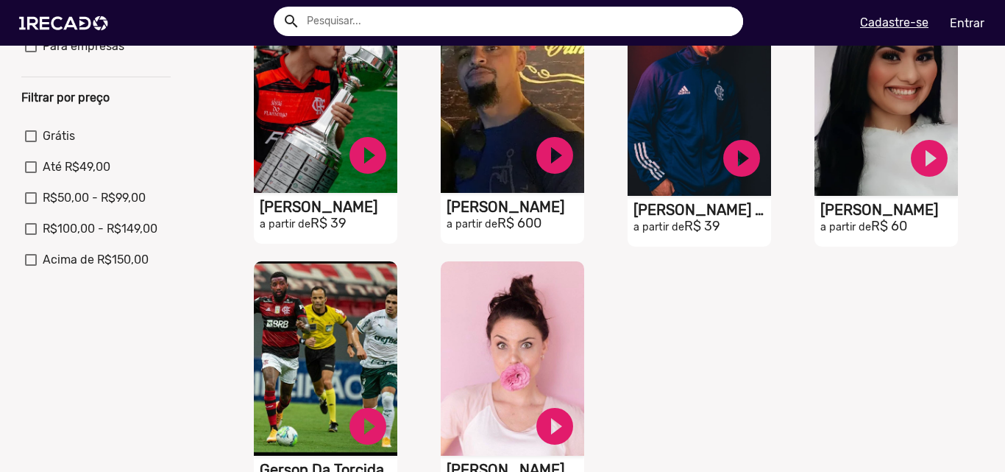
scroll to position [589, 0]
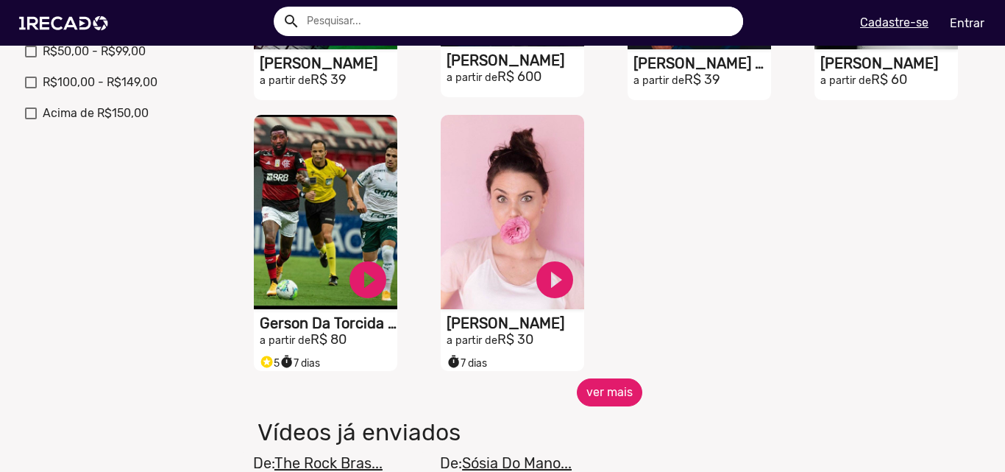
click at [617, 406] on button "ver mais" at bounding box center [610, 392] width 66 height 28
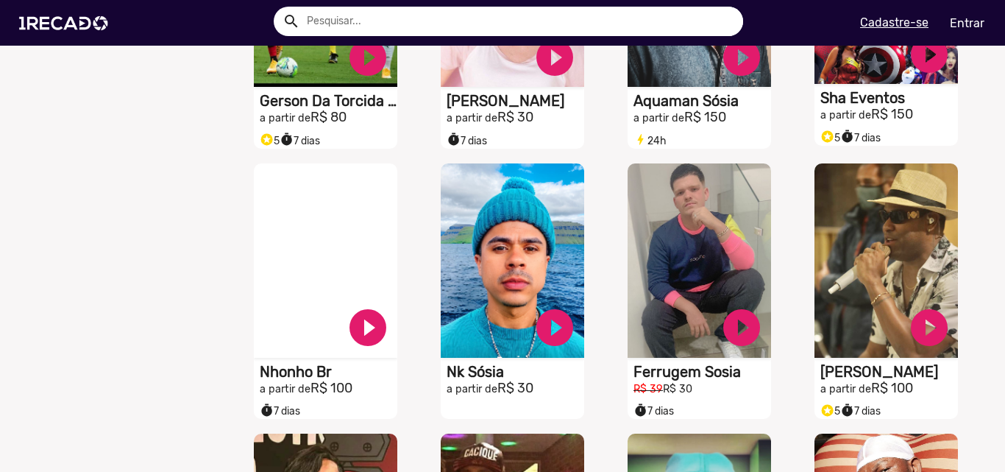
scroll to position [810, 0]
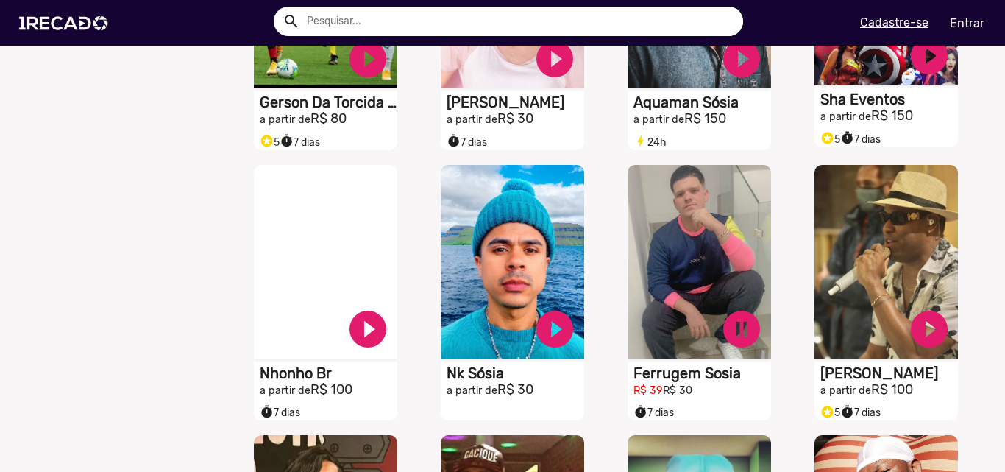
drag, startPoint x: 695, startPoint y: 280, endPoint x: 965, endPoint y: 157, distance: 297.1
click at [965, 157] on div "S1RECADO vídeos dedicados para fãs e empresas play_circle_filled Sha Eventos a …" at bounding box center [890, 22] width 187 height 271
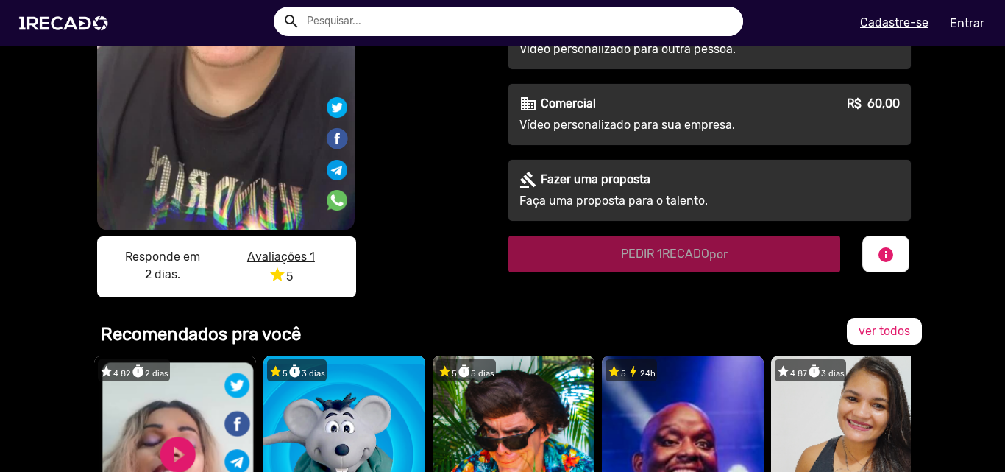
scroll to position [294, 0]
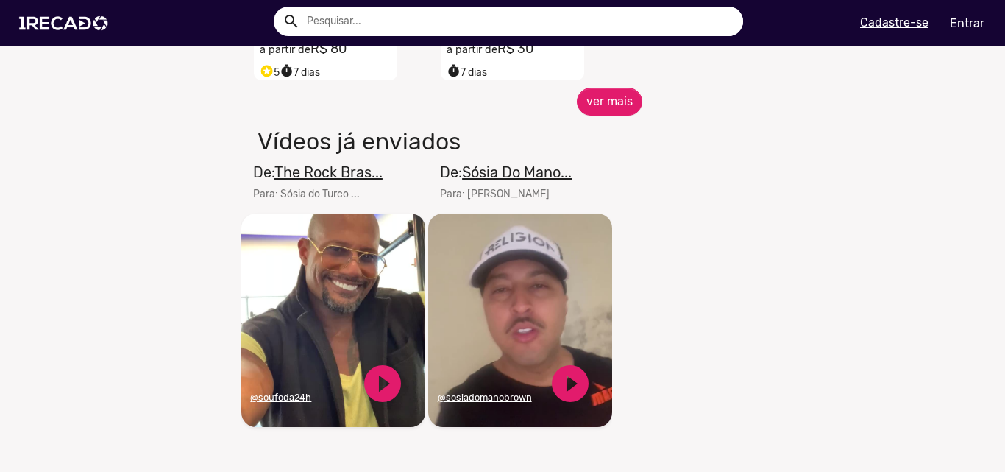
scroll to position [883, 0]
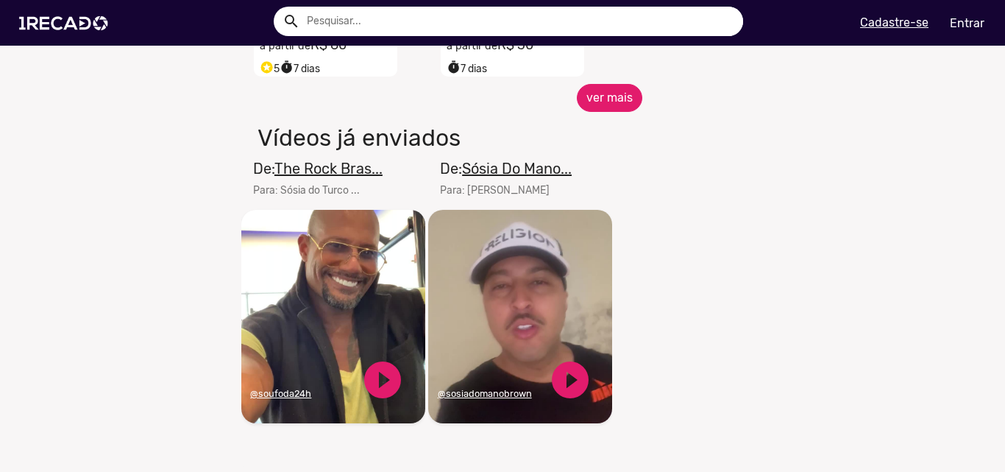
click at [597, 112] on button "ver mais" at bounding box center [610, 98] width 66 height 28
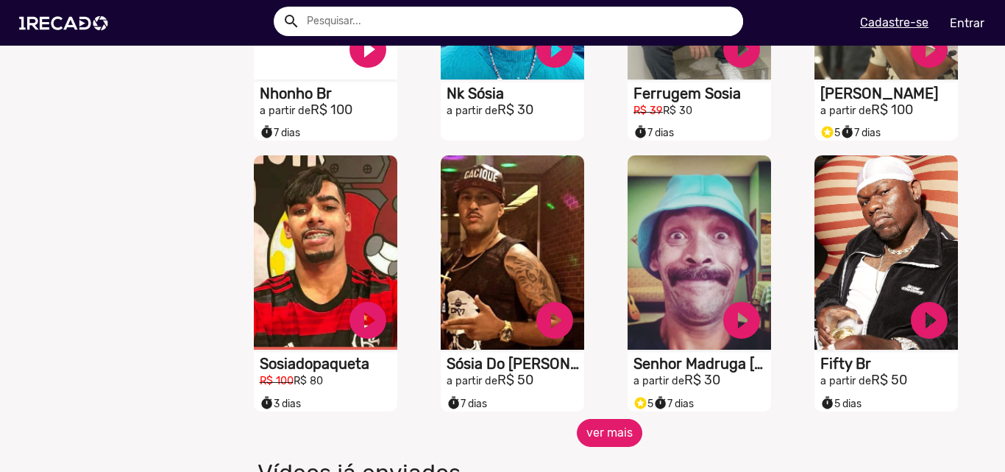
scroll to position [1178, 0]
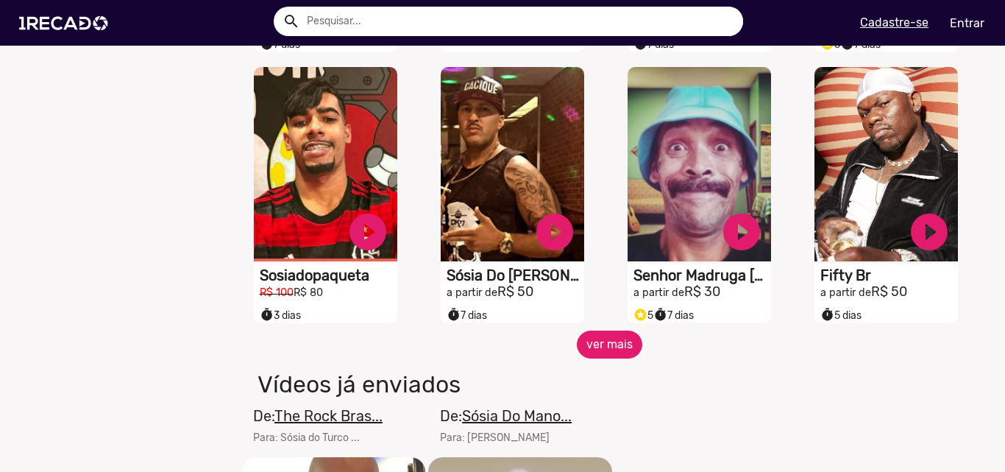
click at [603, 357] on button "ver mais" at bounding box center [610, 344] width 66 height 28
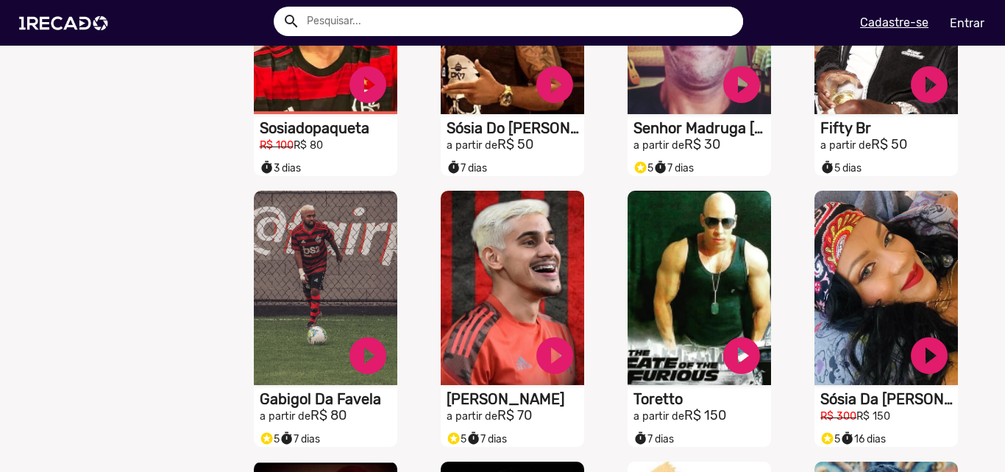
scroll to position [1104, 0]
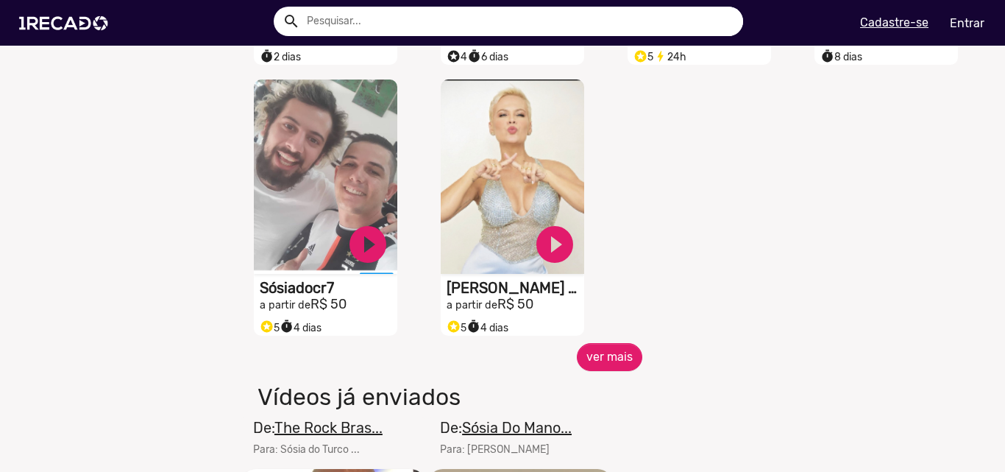
scroll to position [1987, 0]
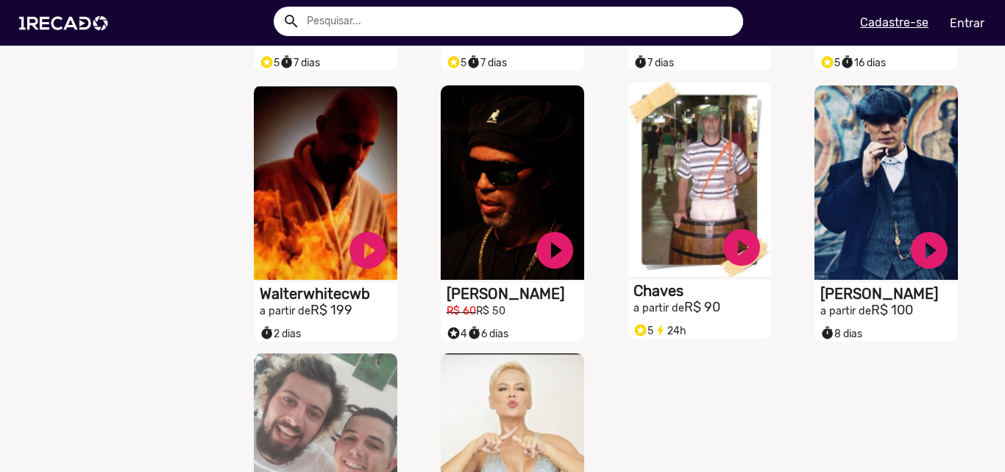
scroll to position [1693, 0]
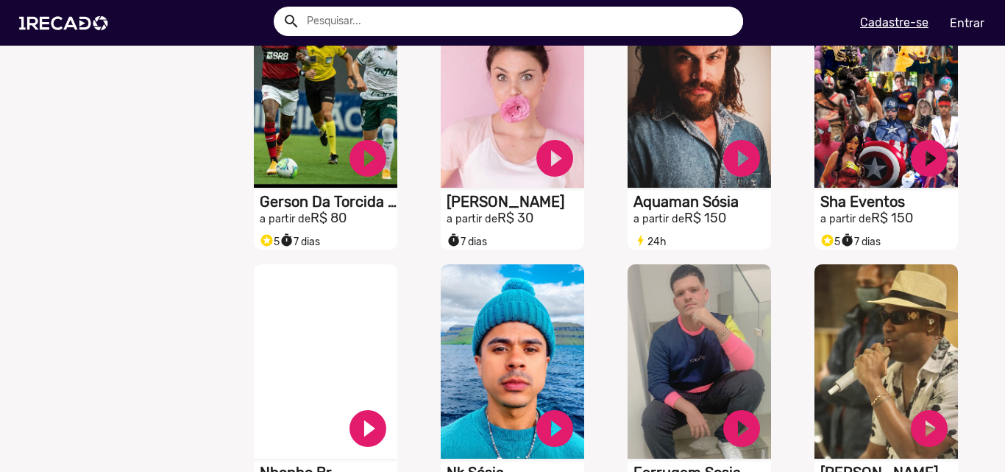
scroll to position [736, 0]
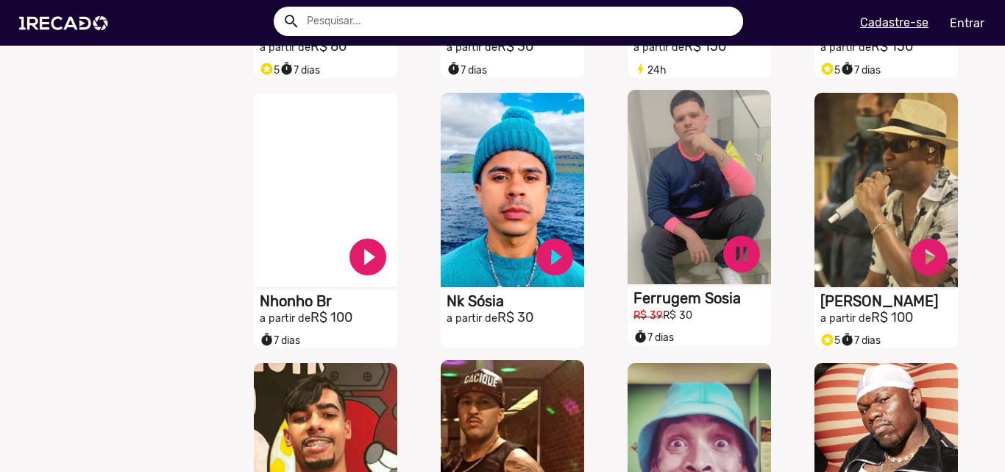
scroll to position [883, 0]
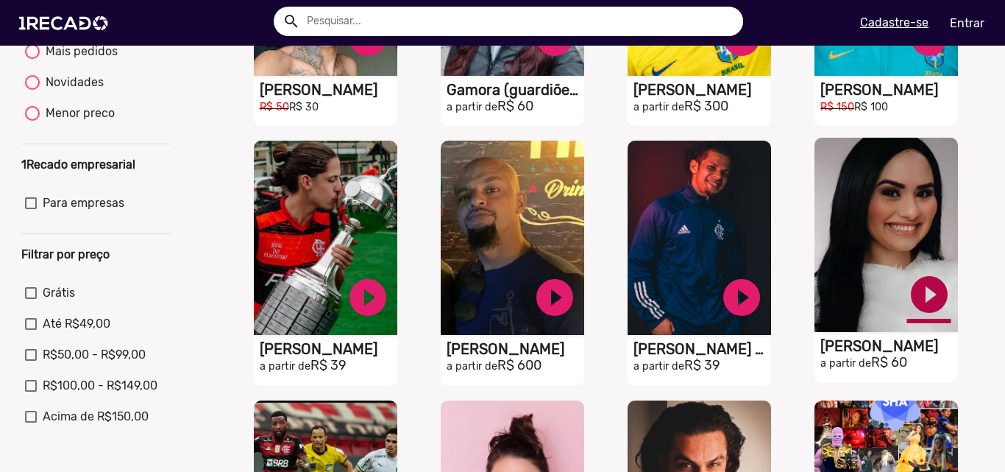
scroll to position [294, 0]
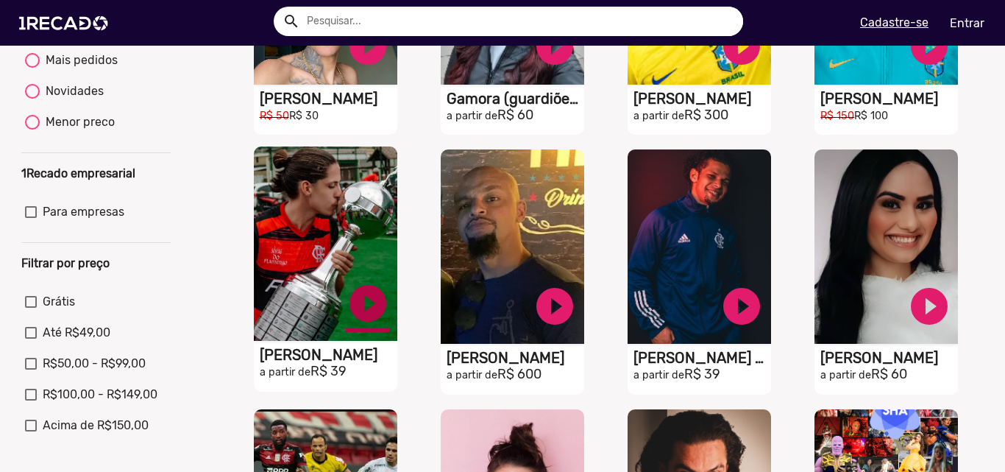
click at [352, 68] on link "play_circle_filled" at bounding box center [368, 46] width 44 height 44
click at [361, 68] on link "pause_circle" at bounding box center [368, 46] width 44 height 44
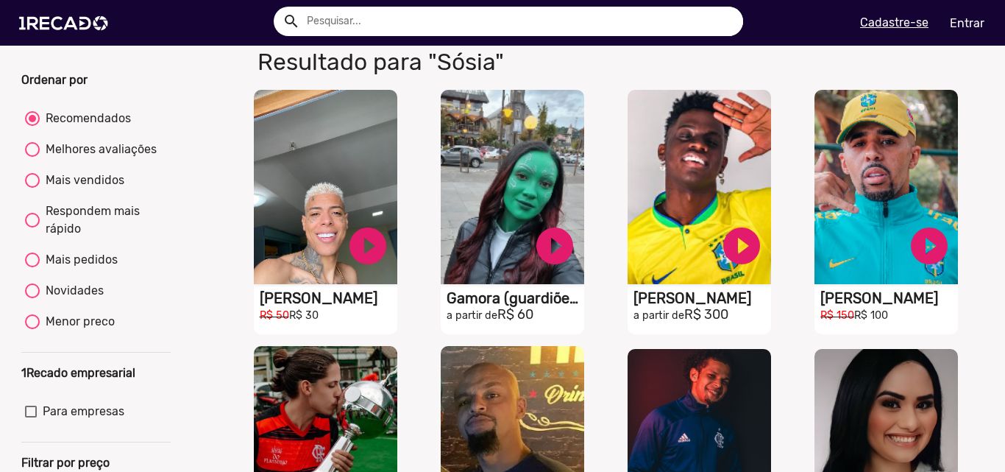
scroll to position [74, 0]
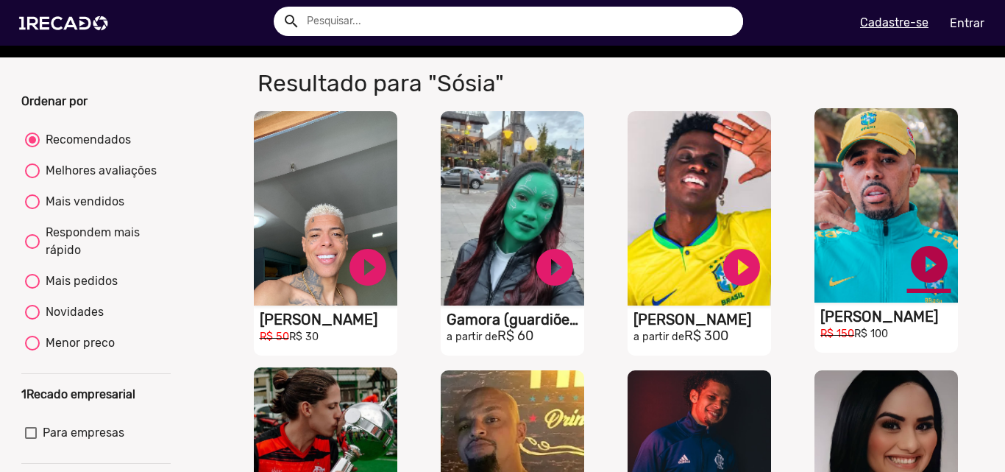
click at [390, 283] on link "play_circle_filled" at bounding box center [368, 267] width 44 height 44
click at [390, 283] on link "pause_circle" at bounding box center [368, 267] width 44 height 44
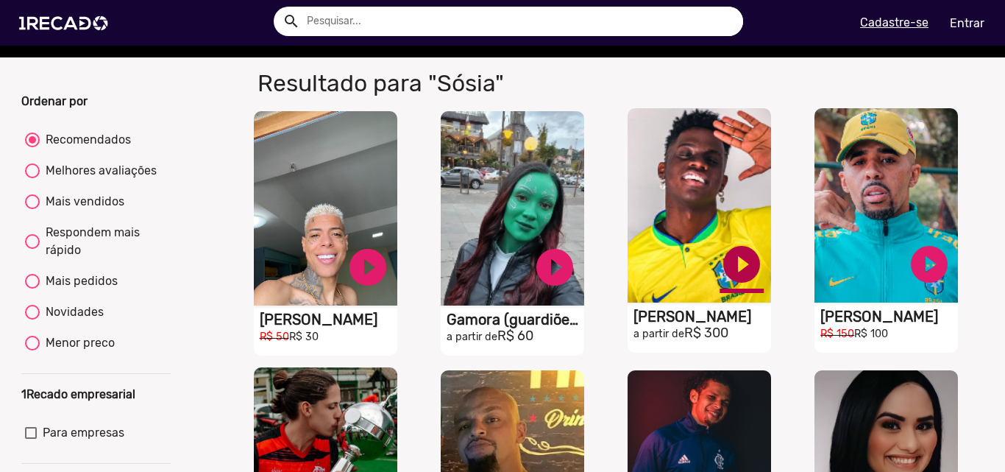
click at [390, 277] on link "play_circle_filled" at bounding box center [368, 267] width 44 height 44
click at [390, 286] on link "pause_circle" at bounding box center [368, 267] width 44 height 44
click at [85, 30] on img at bounding box center [66, 23] width 111 height 63
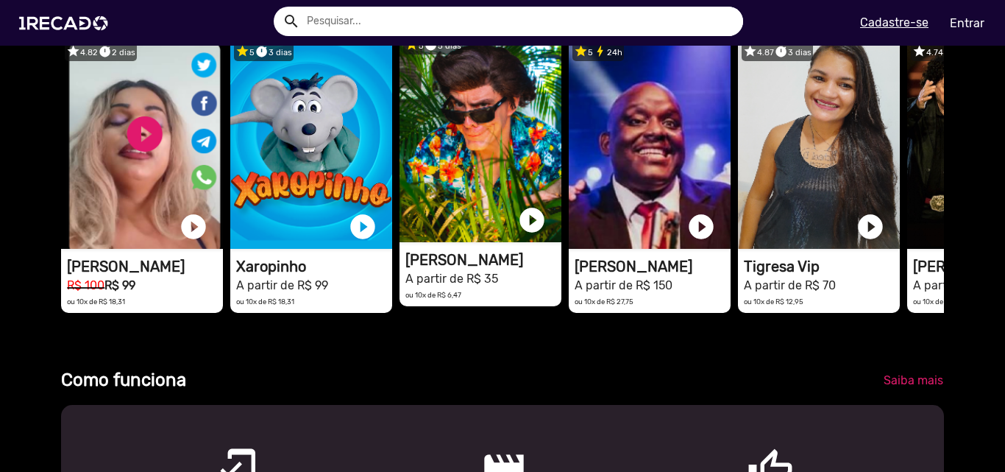
scroll to position [0, 1989]
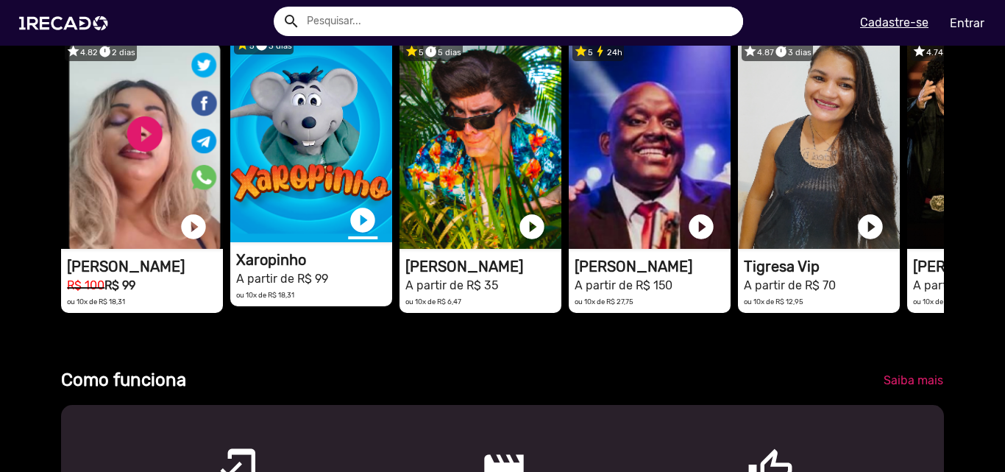
click at [361, 235] on link "play_circle_filled" at bounding box center [362, 219] width 29 height 29
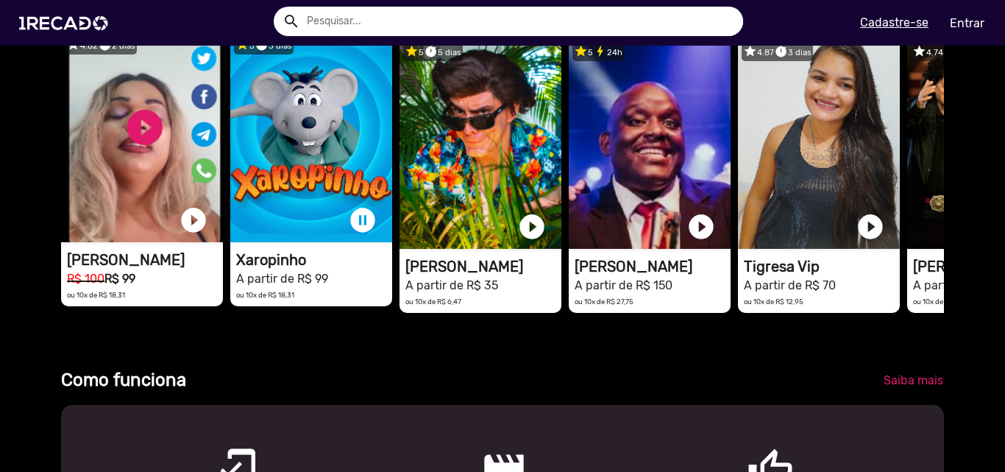
scroll to position [368, 0]
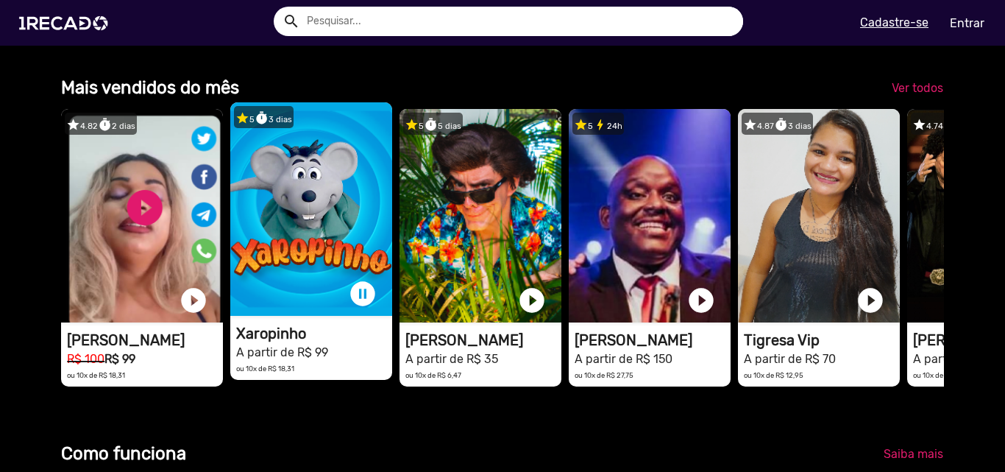
click at [171, 98] on b "Mais vendidos do mês" at bounding box center [150, 87] width 178 height 21
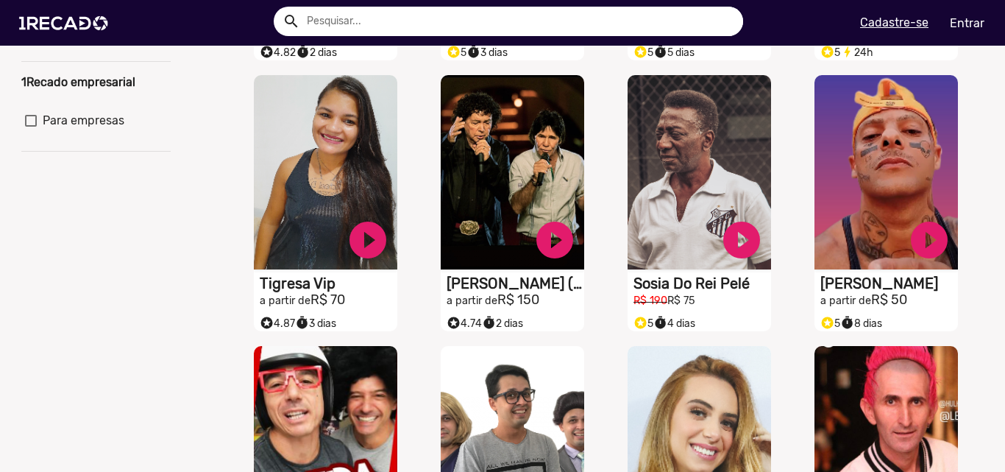
scroll to position [294, 0]
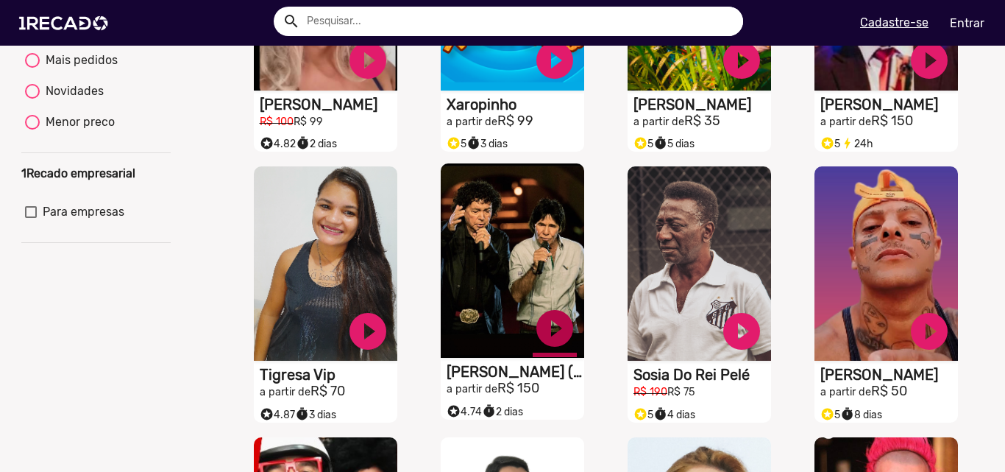
click at [390, 82] on link "play_circle_filled" at bounding box center [368, 60] width 44 height 44
click at [390, 82] on link "pause_circle" at bounding box center [368, 60] width 44 height 44
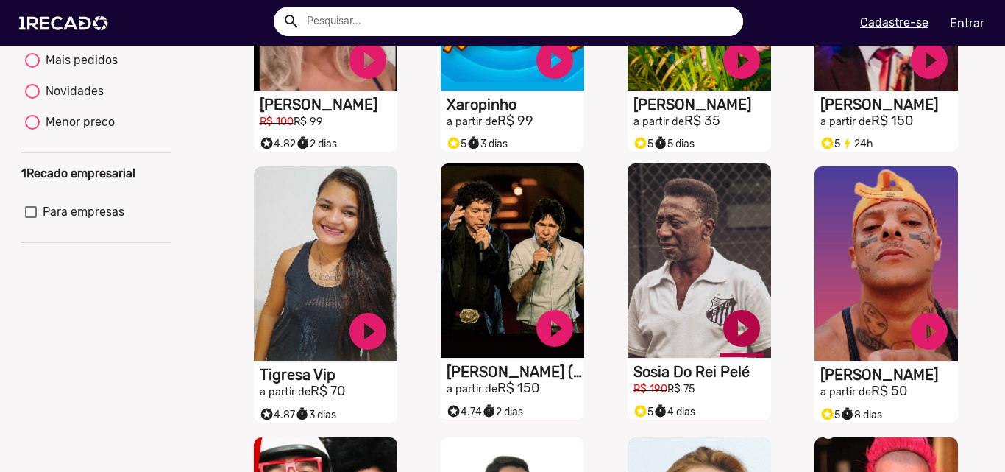
click at [390, 82] on link "play_circle_filled" at bounding box center [368, 60] width 44 height 44
click at [390, 82] on link "pause_circle" at bounding box center [368, 60] width 44 height 44
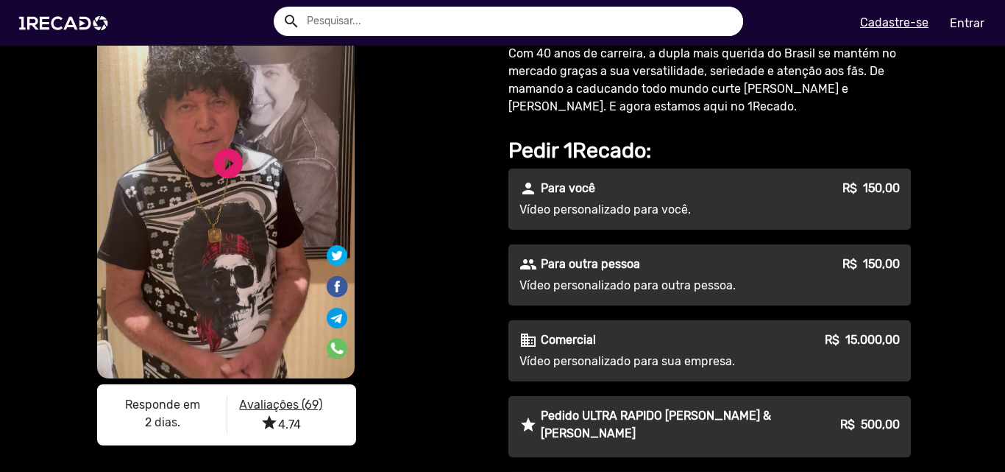
scroll to position [147, 0]
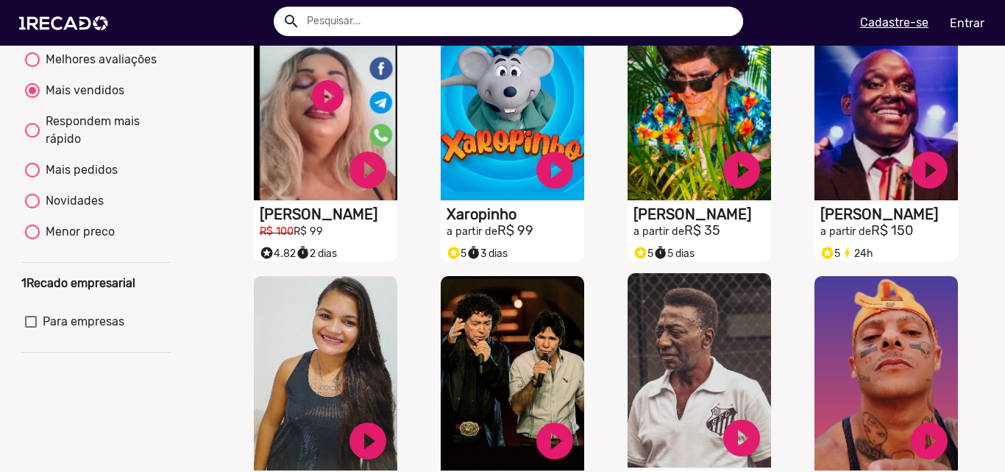
scroll to position [221, 0]
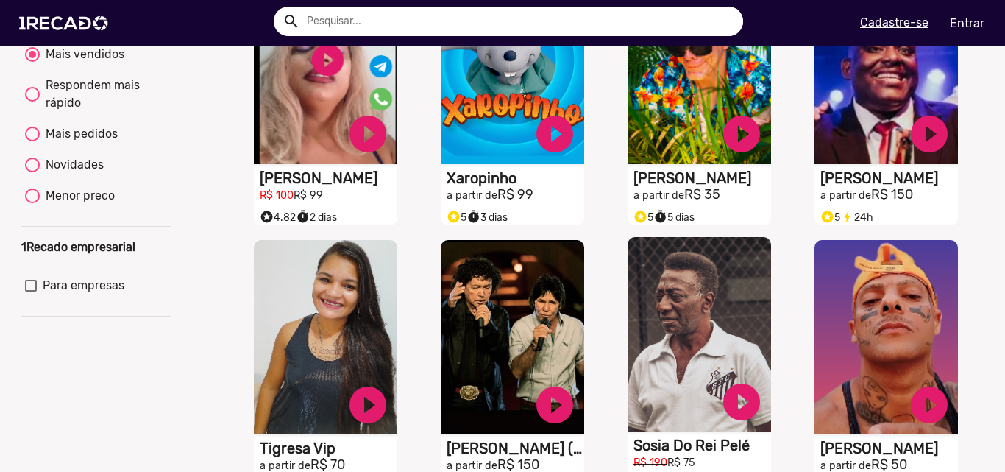
click at [397, 164] on video "S1RECADO vídeos dedicados para fãs e empresas" at bounding box center [326, 67] width 144 height 194
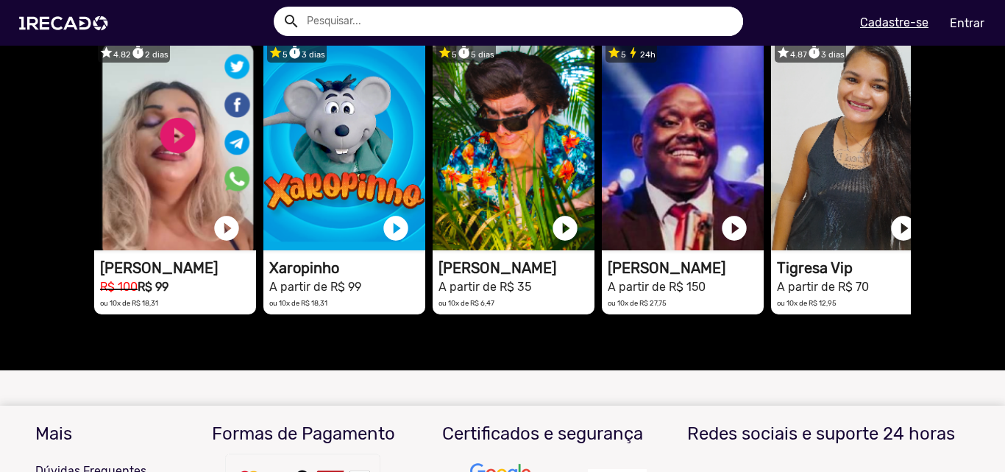
scroll to position [2134, 0]
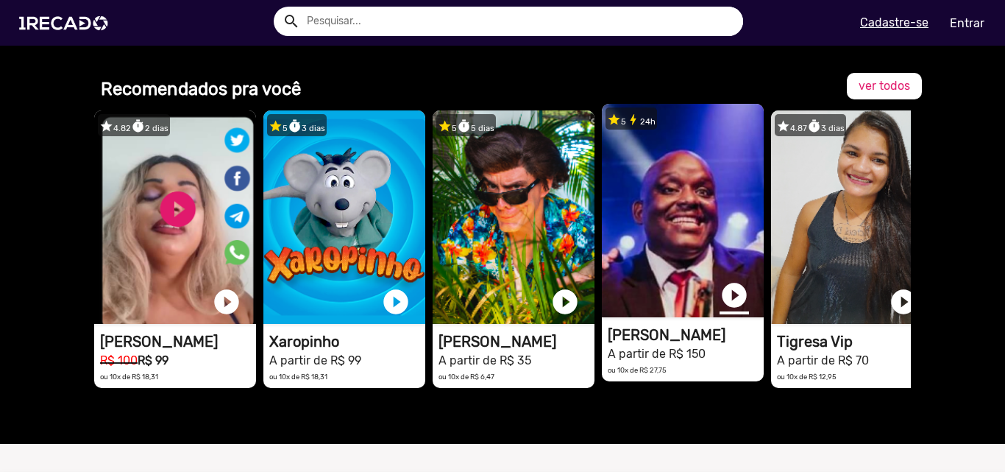
click at [725, 280] on link "play_circle_filled" at bounding box center [734, 294] width 29 height 29
click at [725, 280] on link "pause_circle" at bounding box center [734, 294] width 29 height 29
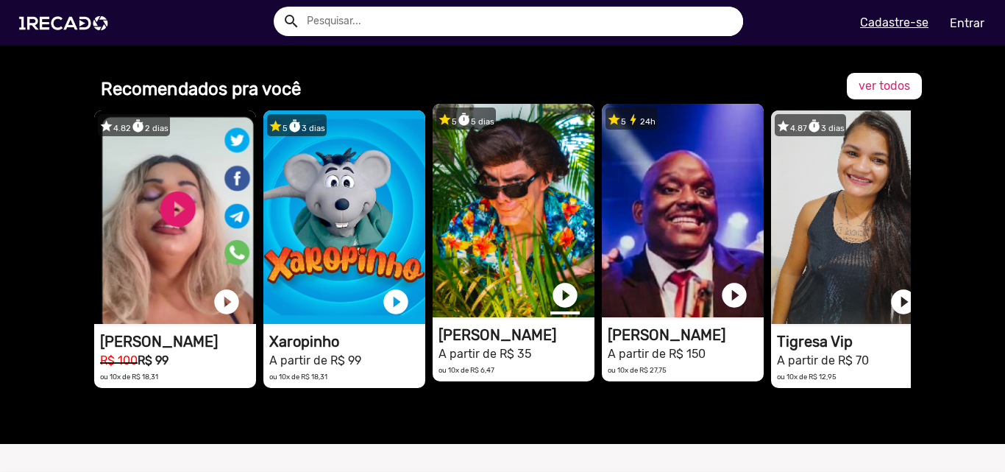
click at [562, 280] on link "play_circle_filled" at bounding box center [565, 294] width 29 height 29
click at [562, 280] on link "pause_circle" at bounding box center [565, 294] width 29 height 29
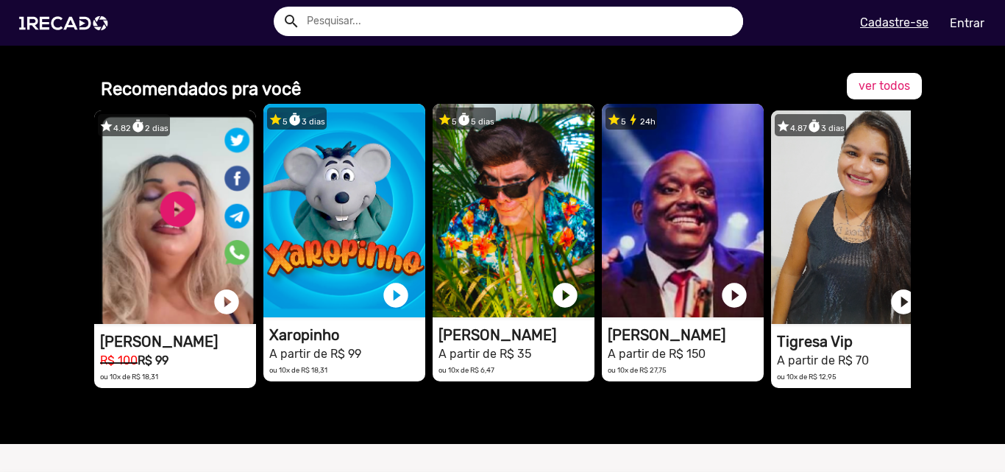
click at [256, 241] on video "1RECADO vídeos dedicados para fãs e empresas" at bounding box center [175, 216] width 162 height 213
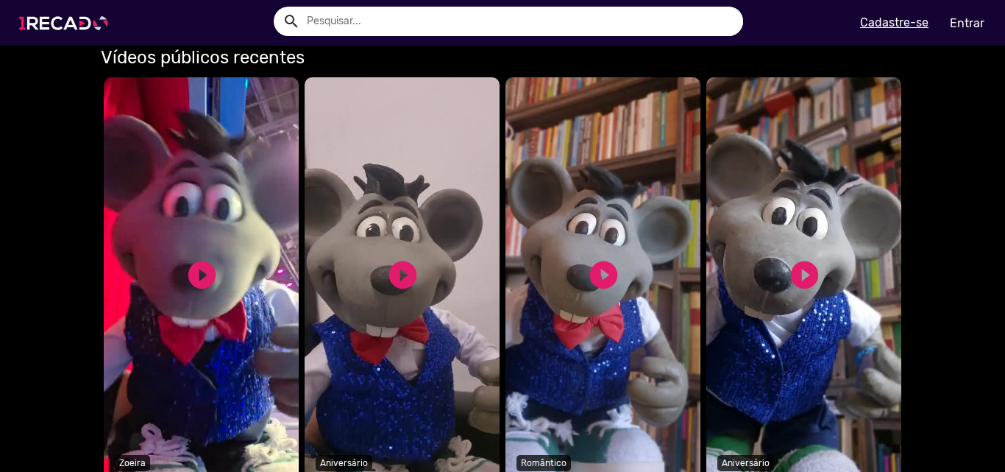
scroll to position [589, 0]
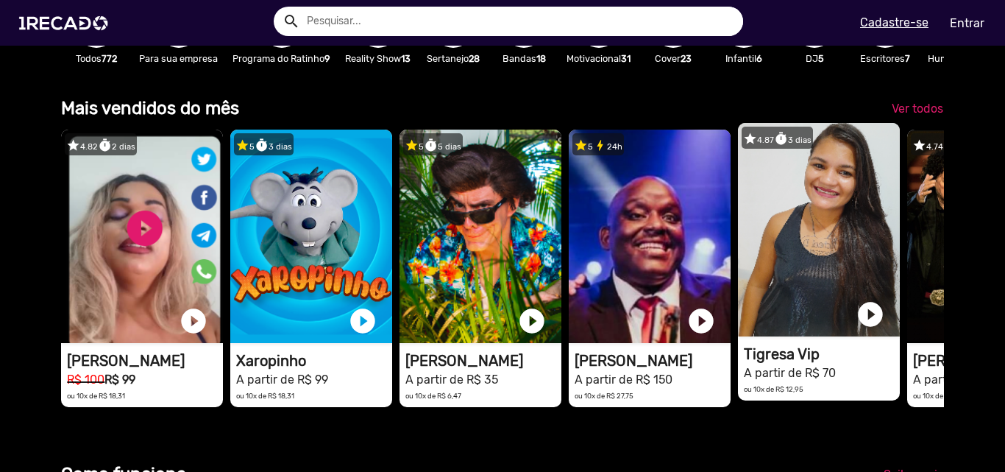
scroll to position [294, 0]
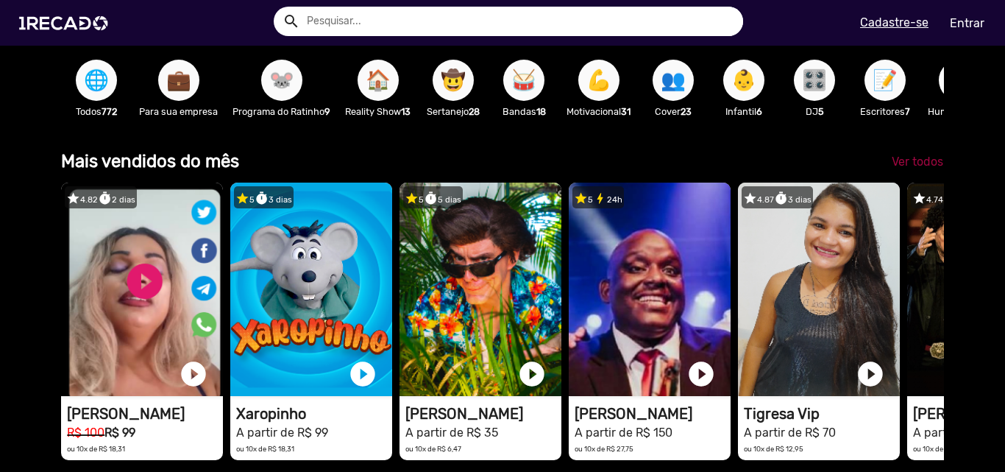
click at [910, 166] on span "Ver todos" at bounding box center [918, 162] width 52 height 14
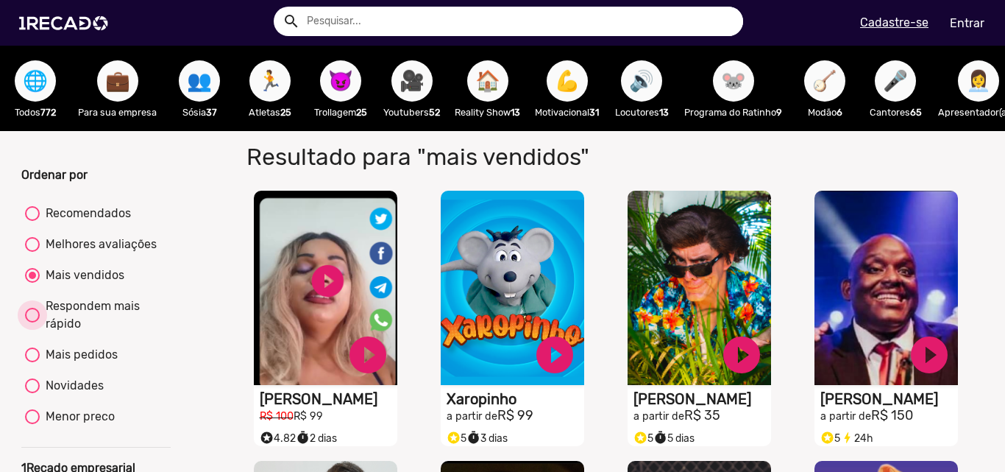
click at [91, 327] on div "Respondem mais rápido" at bounding box center [103, 314] width 127 height 35
click at [32, 323] on input "Respondem mais rápido" at bounding box center [32, 322] width 1 height 1
radio input "true"
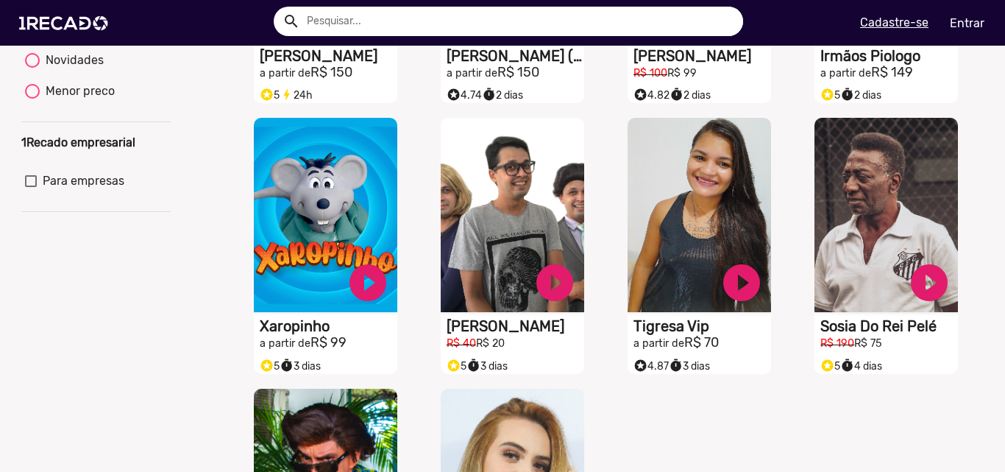
scroll to position [442, 0]
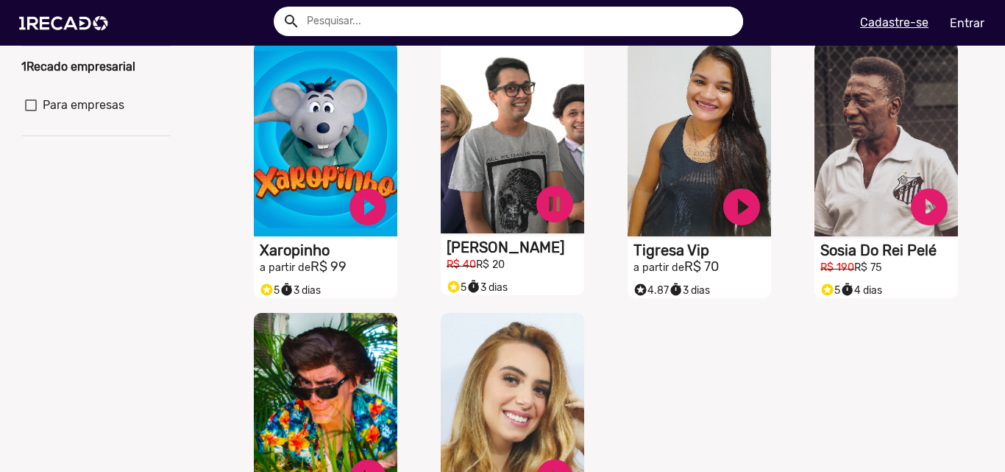
scroll to position [368, 0]
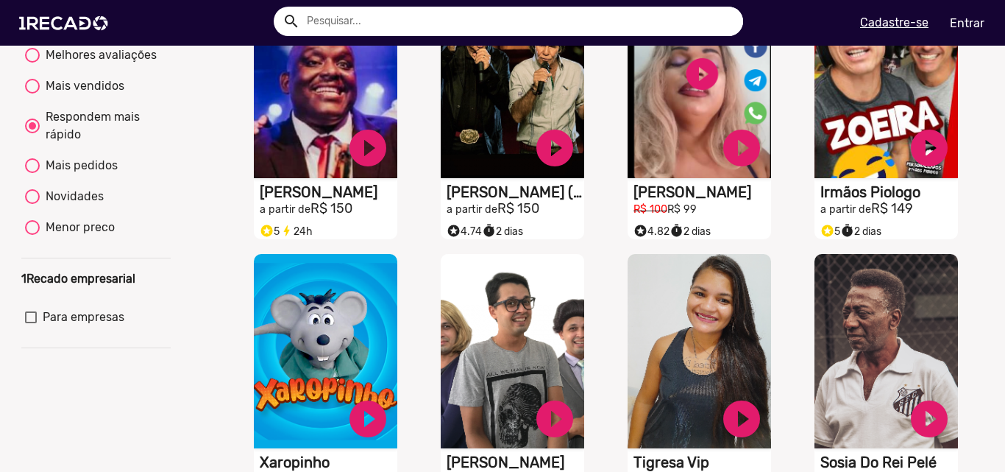
scroll to position [0, 0]
